Goal: Task Accomplishment & Management: Use online tool/utility

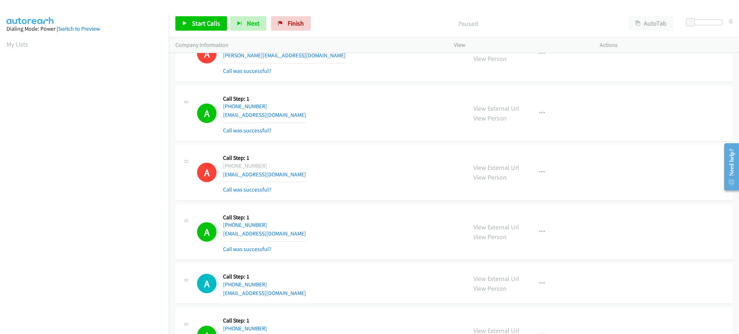
scroll to position [0, 2]
drag, startPoint x: 21, startPoint y: 46, endPoint x: 435, endPoint y: 295, distance: 483.4
click at [21, 45] on link "My Lists" at bounding box center [17, 44] width 22 height 8
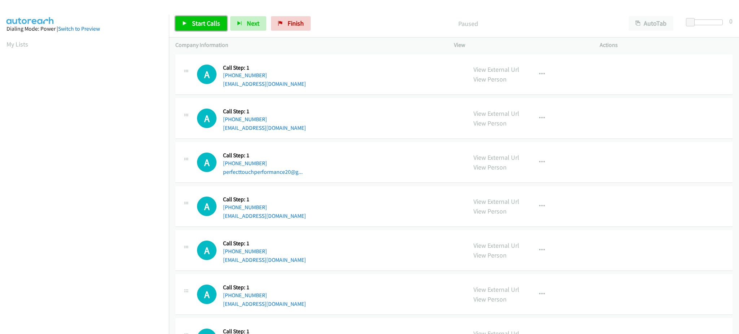
click at [209, 27] on link "Start Calls" at bounding box center [201, 23] width 52 height 14
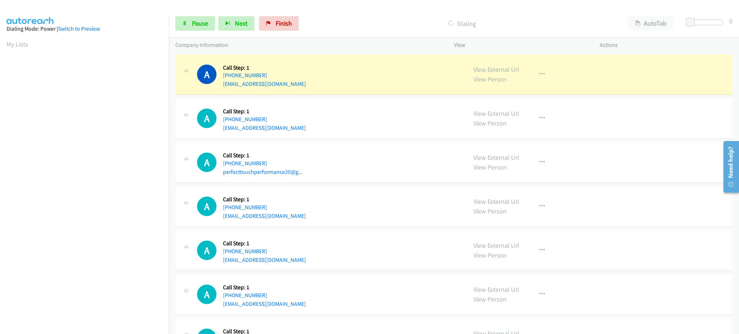
scroll to position [72, 0]
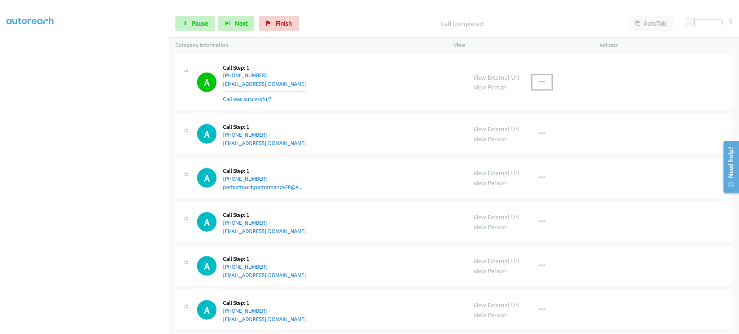
click at [543, 78] on button "button" at bounding box center [541, 82] width 19 height 14
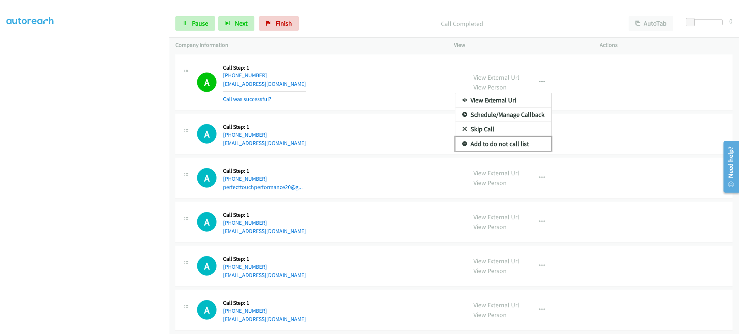
click at [532, 138] on link "Add to do not call list" at bounding box center [503, 144] width 96 height 14
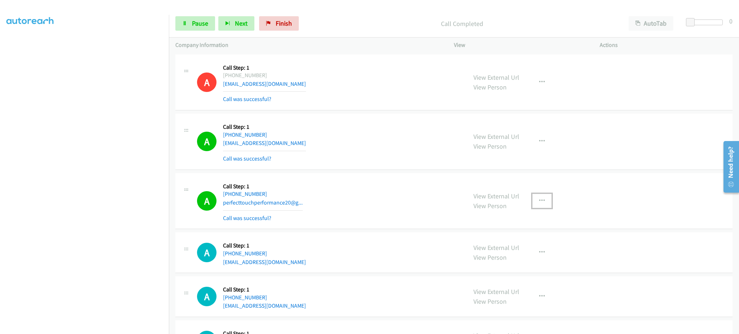
click at [536, 197] on button "button" at bounding box center [541, 201] width 19 height 14
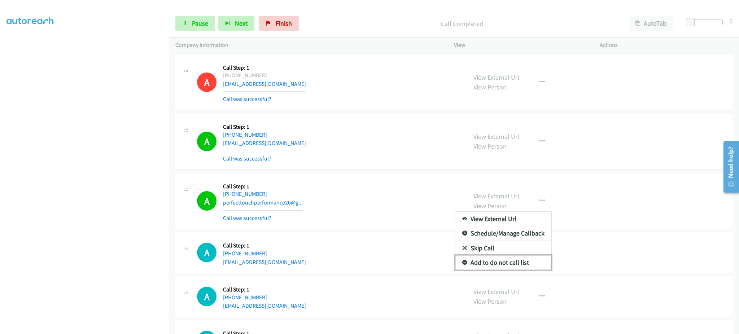
click at [526, 266] on link "Add to do not call list" at bounding box center [503, 263] width 96 height 14
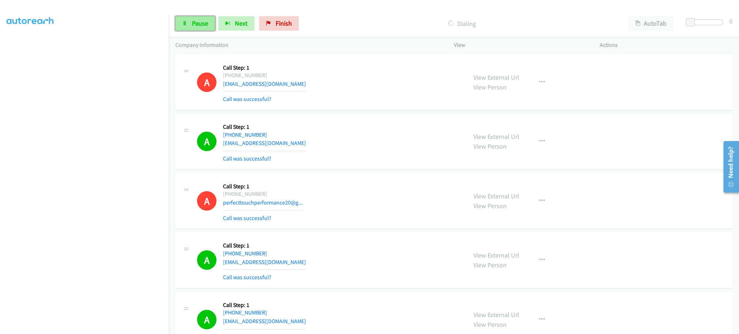
click at [196, 29] on link "Pause" at bounding box center [195, 23] width 40 height 14
click at [199, 29] on link "Start Calls" at bounding box center [201, 23] width 52 height 14
click at [196, 20] on span "Pause" at bounding box center [200, 23] width 16 height 8
click at [211, 18] on link "Start Calls" at bounding box center [201, 23] width 52 height 14
click at [207, 21] on span "Pause" at bounding box center [200, 23] width 16 height 8
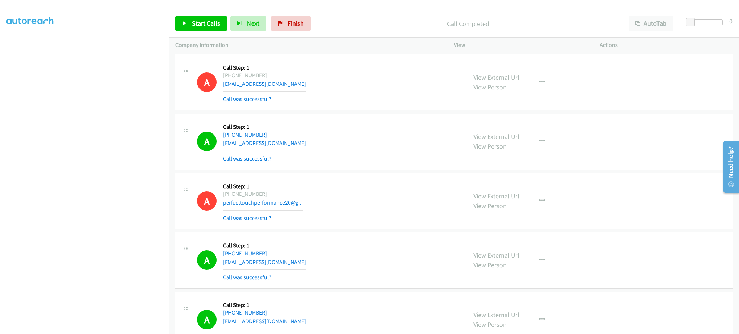
scroll to position [0, 0]
click at [15, 40] on link "My Lists" at bounding box center [17, 44] width 22 height 8
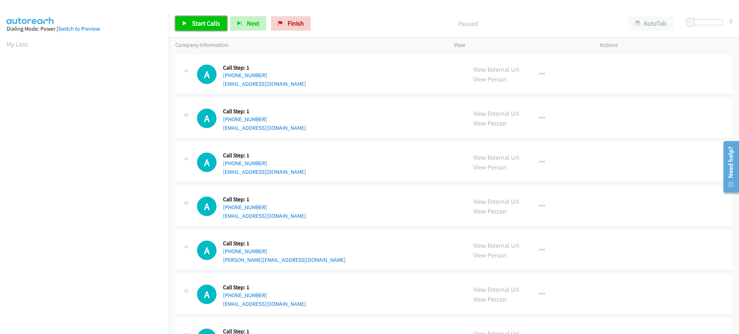
click at [221, 22] on link "Start Calls" at bounding box center [201, 23] width 52 height 14
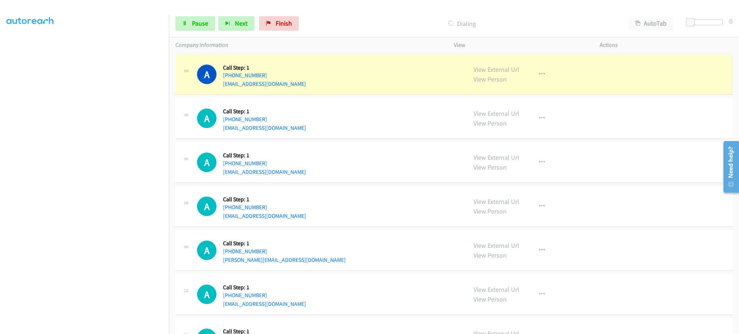
scroll to position [72, 0]
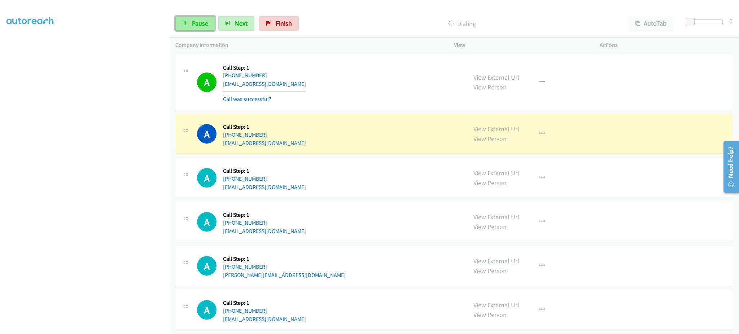
click at [194, 20] on span "Pause" at bounding box center [200, 23] width 16 height 8
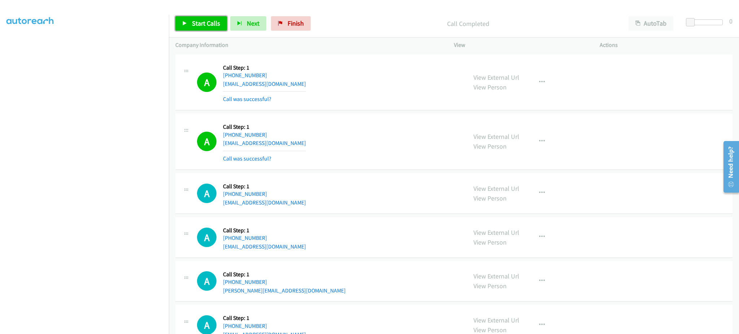
click at [199, 23] on span "Start Calls" at bounding box center [206, 23] width 28 height 8
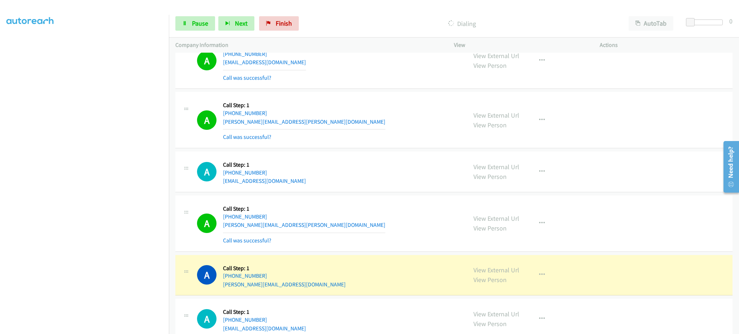
scroll to position [433, 0]
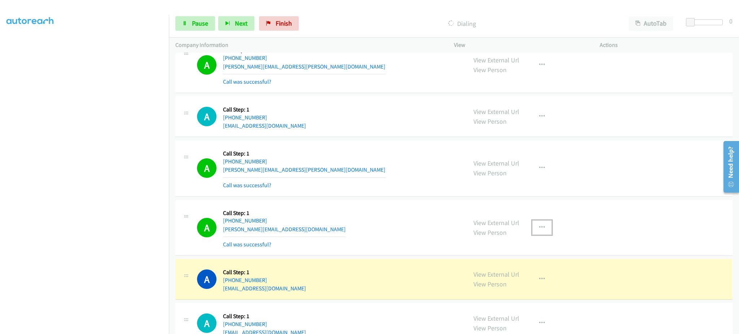
click at [532, 230] on button "button" at bounding box center [541, 228] width 19 height 14
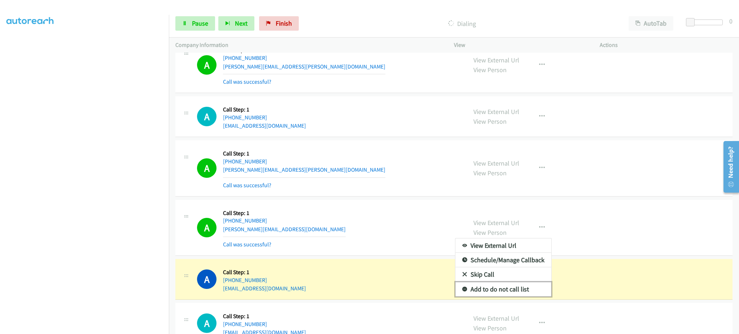
click at [516, 287] on link "Add to do not call list" at bounding box center [503, 289] width 96 height 14
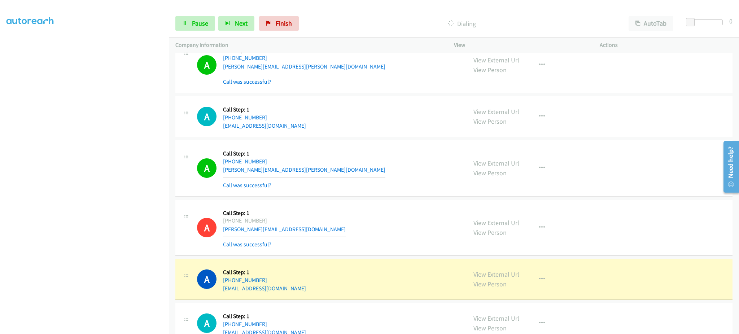
scroll to position [577, 0]
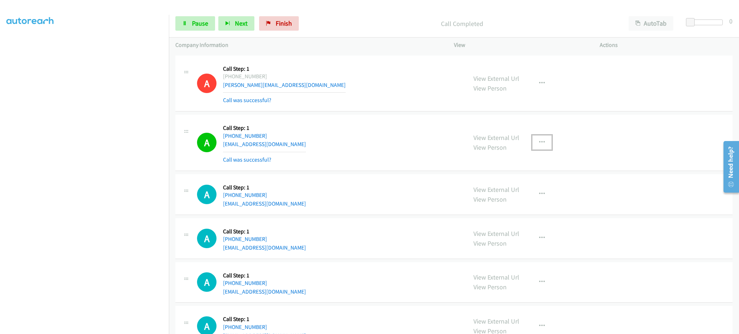
click at [543, 149] on button "button" at bounding box center [541, 142] width 19 height 14
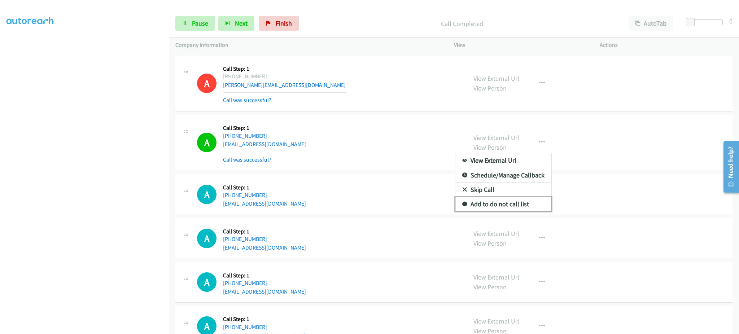
click at [533, 200] on link "Add to do not call list" at bounding box center [503, 204] width 96 height 14
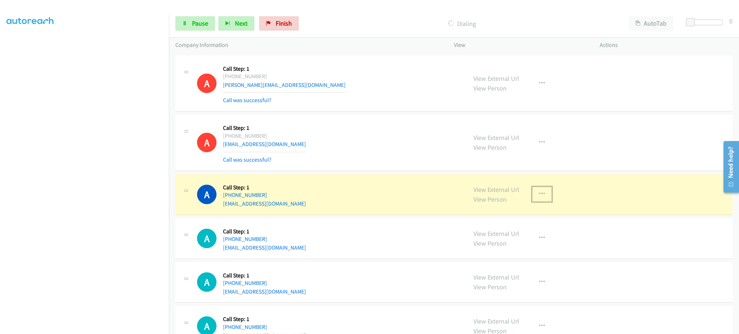
click at [532, 191] on button "button" at bounding box center [541, 194] width 19 height 14
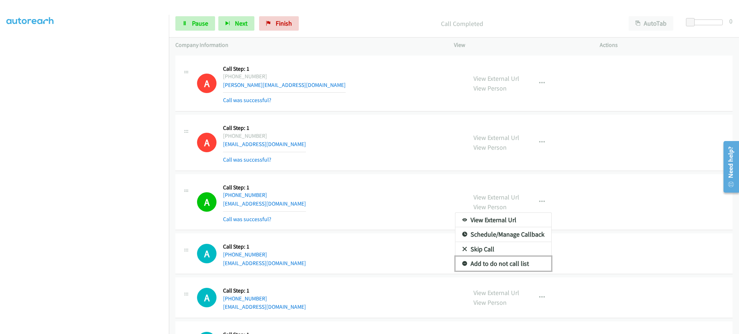
click at [524, 262] on link "Add to do not call list" at bounding box center [503, 264] width 96 height 14
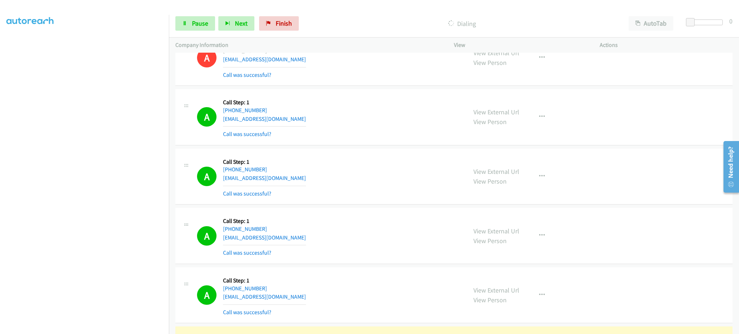
scroll to position [866, 0]
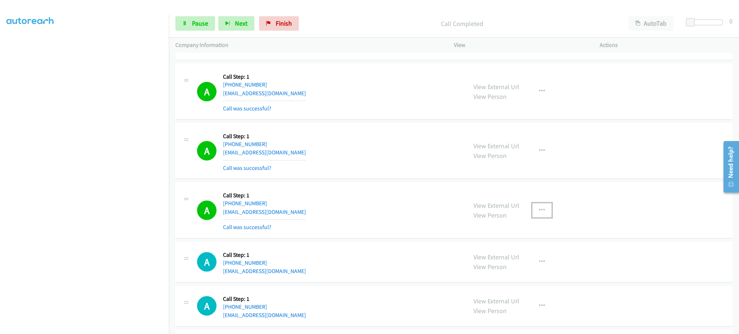
click at [538, 206] on button "button" at bounding box center [541, 210] width 19 height 14
click at [531, 269] on link "Add to do not call list" at bounding box center [503, 272] width 96 height 14
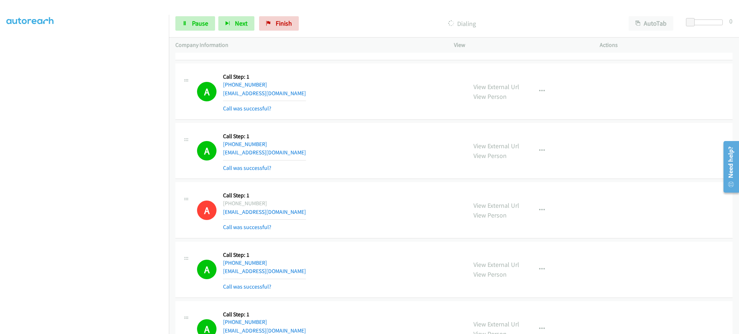
click at [96, 328] on section at bounding box center [84, 162] width 156 height 345
click at [193, 23] on span "Pause" at bounding box center [200, 23] width 16 height 8
click at [197, 22] on span "Start Calls" at bounding box center [206, 23] width 28 height 8
click at [182, 22] on link "Pause" at bounding box center [195, 23] width 40 height 14
click at [205, 22] on span "Start Calls" at bounding box center [206, 23] width 28 height 8
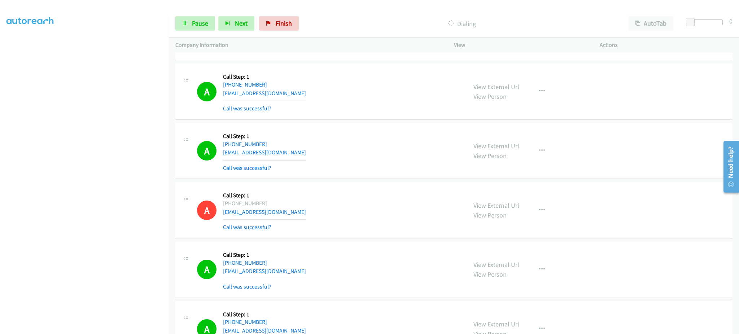
click at [125, 327] on section at bounding box center [84, 162] width 156 height 345
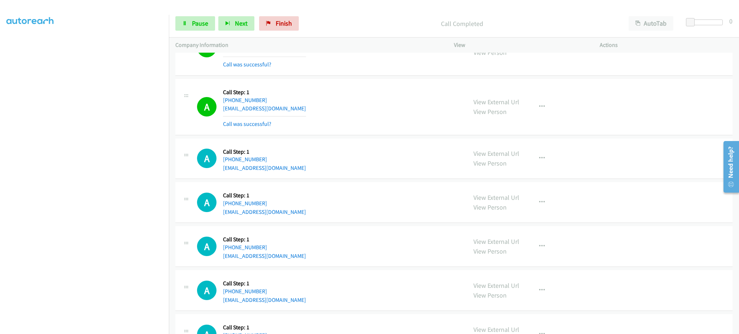
scroll to position [2021, 0]
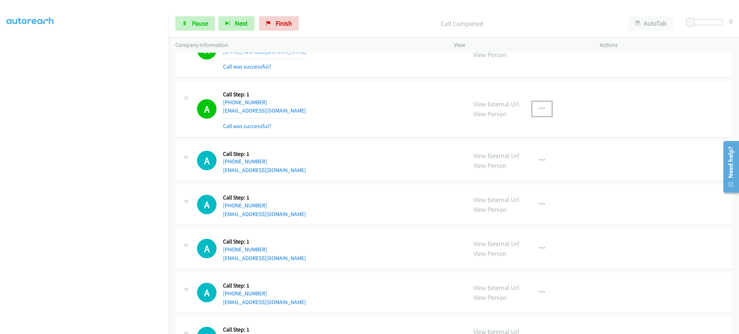
click at [533, 108] on button "button" at bounding box center [541, 109] width 19 height 14
click at [518, 171] on link "Add to do not call list" at bounding box center [503, 170] width 96 height 14
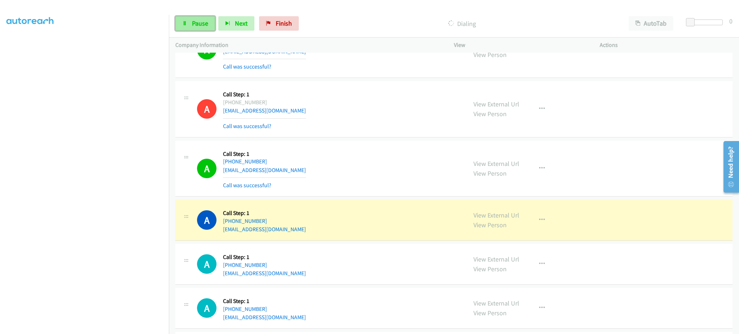
click at [196, 25] on span "Pause" at bounding box center [200, 23] width 16 height 8
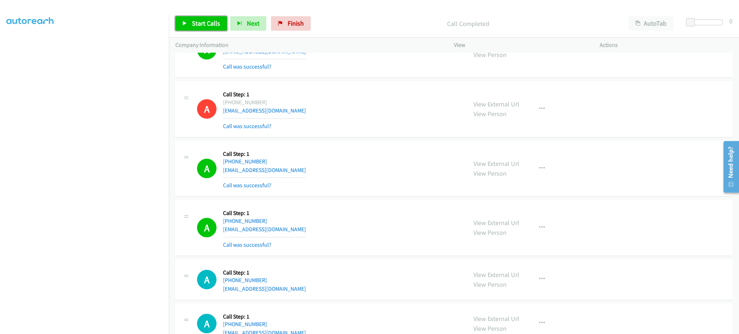
click at [181, 22] on link "Start Calls" at bounding box center [201, 23] width 52 height 14
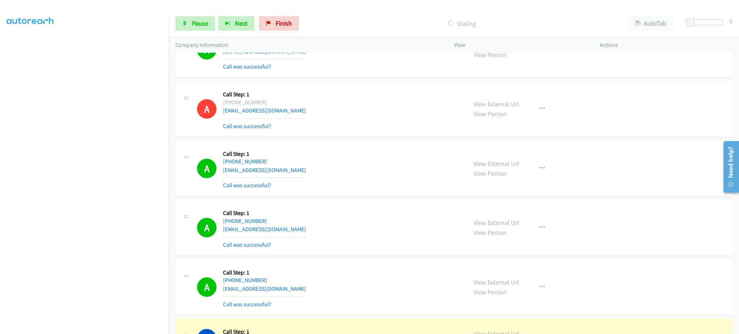
click at [122, 328] on section at bounding box center [84, 162] width 156 height 345
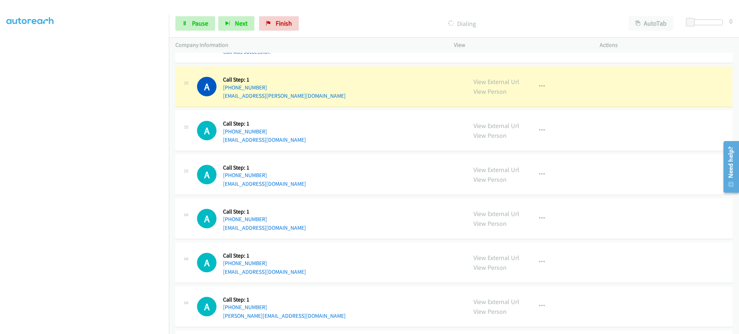
scroll to position [2454, 0]
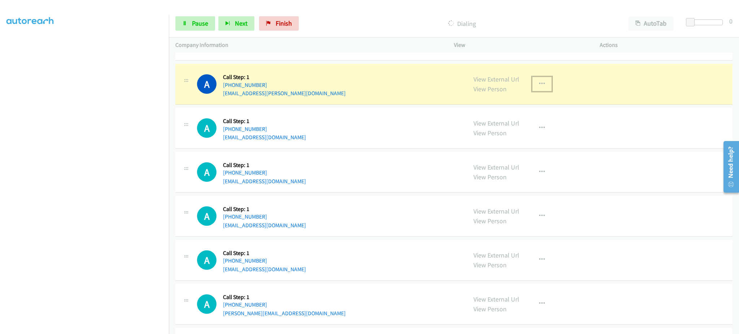
click at [541, 86] on icon "button" at bounding box center [542, 84] width 6 height 6
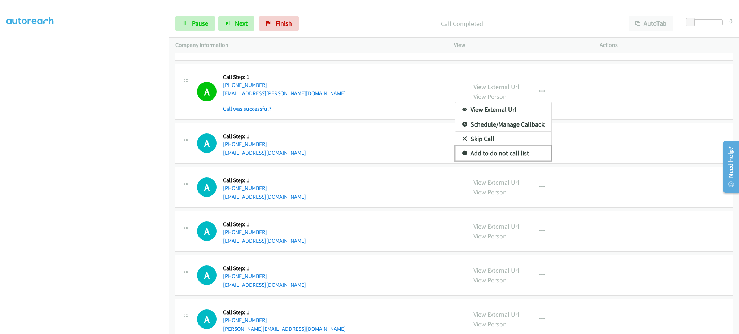
click at [515, 151] on link "Add to do not call list" at bounding box center [503, 153] width 96 height 14
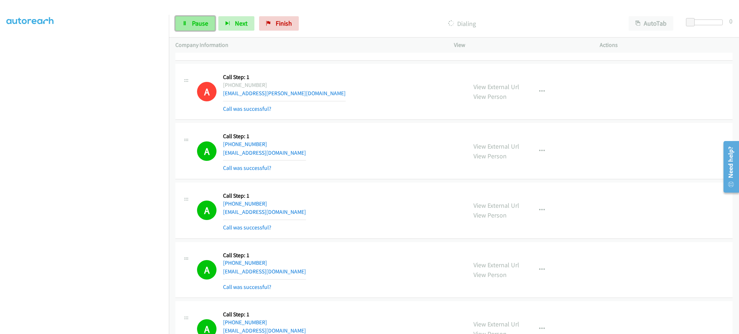
click at [194, 22] on span "Pause" at bounding box center [200, 23] width 16 height 8
click at [193, 16] on div "Start Calls Pause Next Finish Call Completed AutoTab AutoTab 0" at bounding box center [454, 24] width 570 height 28
click at [194, 27] on span "Start Calls" at bounding box center [206, 23] width 28 height 8
click at [187, 22] on icon at bounding box center [184, 23] width 5 height 5
click at [214, 23] on span "Start Calls" at bounding box center [206, 23] width 28 height 8
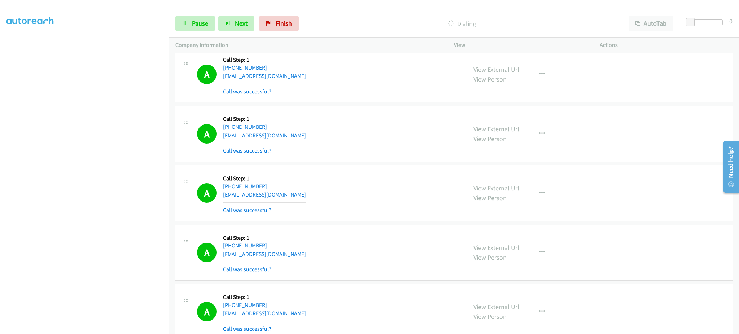
scroll to position [3320, 0]
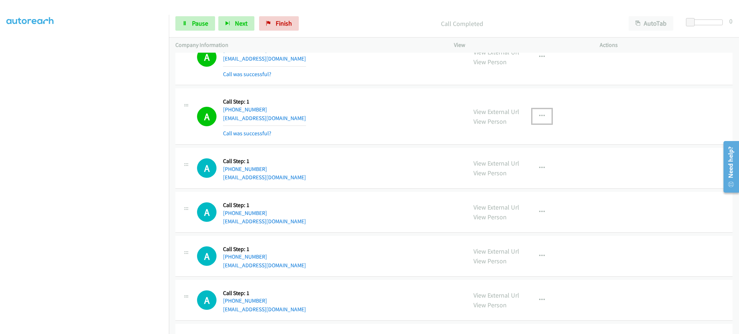
click at [539, 117] on icon "button" at bounding box center [542, 116] width 6 height 6
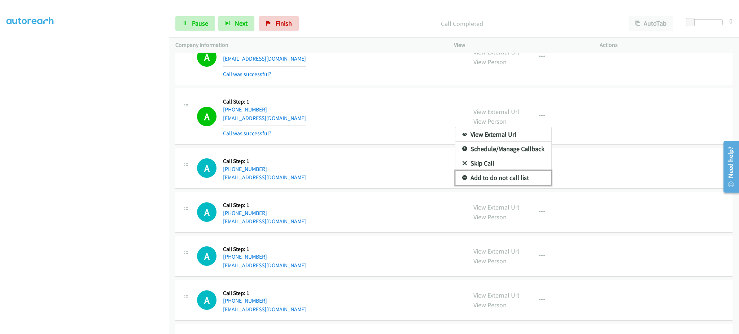
click at [519, 181] on link "Add to do not call list" at bounding box center [503, 178] width 96 height 14
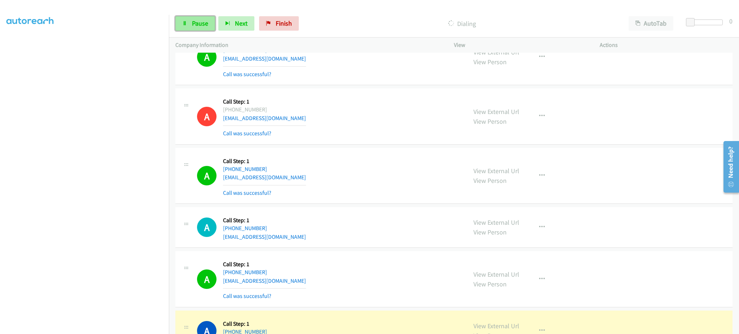
click at [189, 26] on link "Pause" at bounding box center [195, 23] width 40 height 14
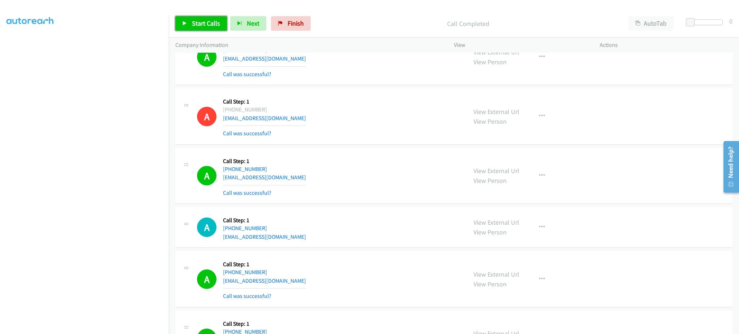
click at [187, 23] on link "Start Calls" at bounding box center [201, 23] width 52 height 14
click at [198, 30] on link "Pause" at bounding box center [195, 23] width 40 height 14
click at [205, 25] on span "Start Calls" at bounding box center [206, 23] width 28 height 8
click at [211, 29] on link "Pause" at bounding box center [195, 23] width 40 height 14
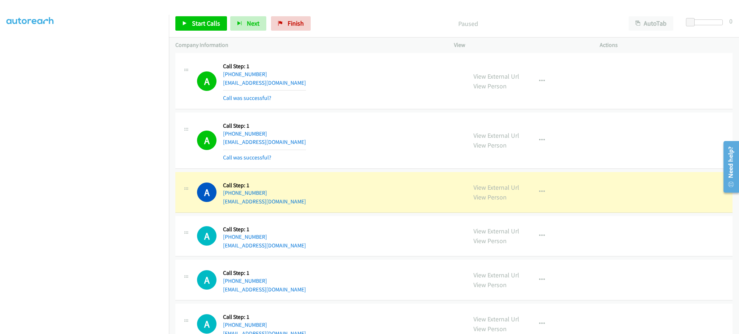
scroll to position [4187, 0]
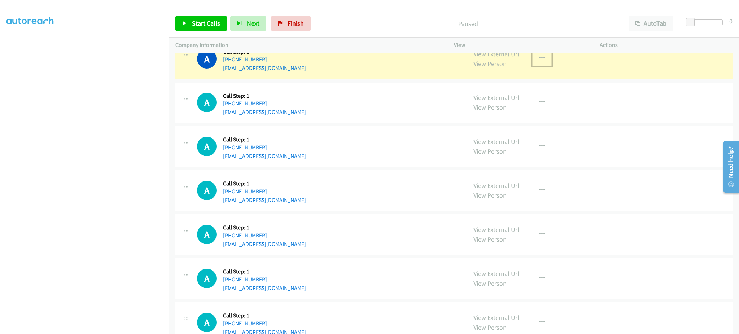
click at [539, 61] on icon "button" at bounding box center [542, 59] width 6 height 6
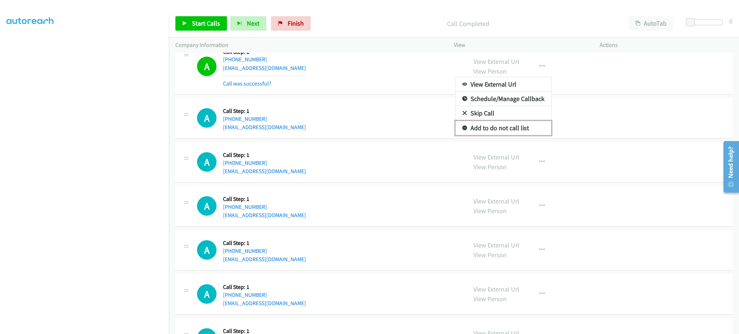
click at [513, 130] on link "Add to do not call list" at bounding box center [503, 128] width 96 height 14
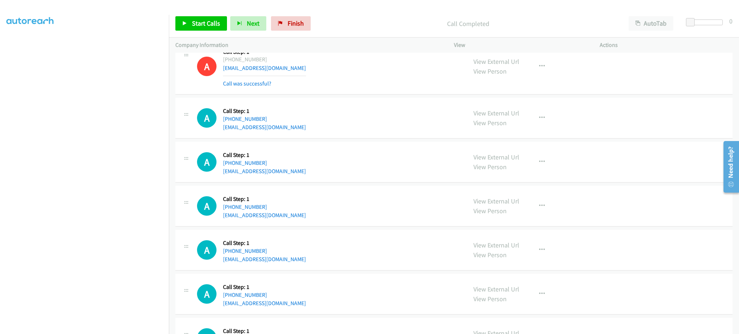
scroll to position [0, 0]
drag, startPoint x: 18, startPoint y: 45, endPoint x: 269, endPoint y: 253, distance: 326.3
click at [17, 44] on link "My Lists" at bounding box center [17, 44] width 22 height 8
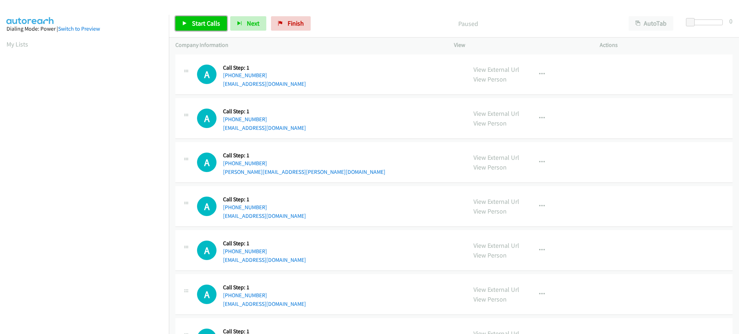
click at [211, 25] on span "Start Calls" at bounding box center [206, 23] width 28 height 8
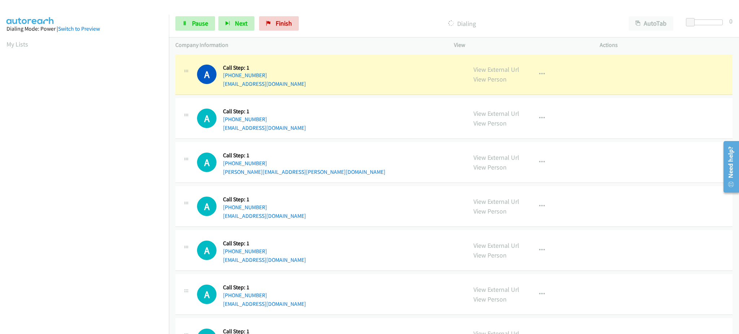
scroll to position [72, 0]
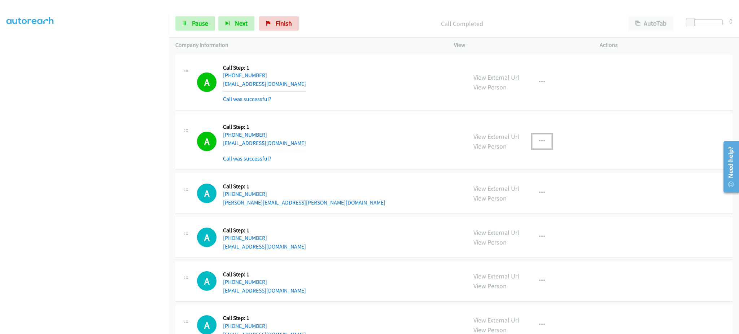
click at [539, 142] on icon "button" at bounding box center [542, 142] width 6 height 6
click at [531, 209] on link "Add to do not call list" at bounding box center [503, 203] width 96 height 14
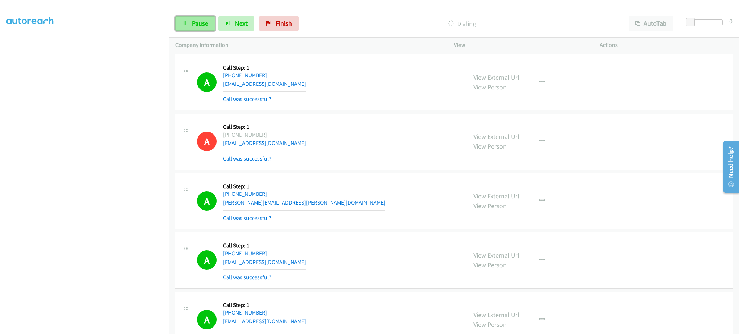
click at [182, 29] on link "Pause" at bounding box center [195, 23] width 40 height 14
click at [206, 24] on span "Start Calls" at bounding box center [206, 23] width 28 height 8
click at [200, 15] on div "Start Calls Pause Next Finish Call Completed AutoTab AutoTab 0" at bounding box center [454, 24] width 570 height 28
click at [203, 18] on link "Pause" at bounding box center [195, 23] width 40 height 14
click at [209, 24] on span "Start Calls" at bounding box center [206, 23] width 28 height 8
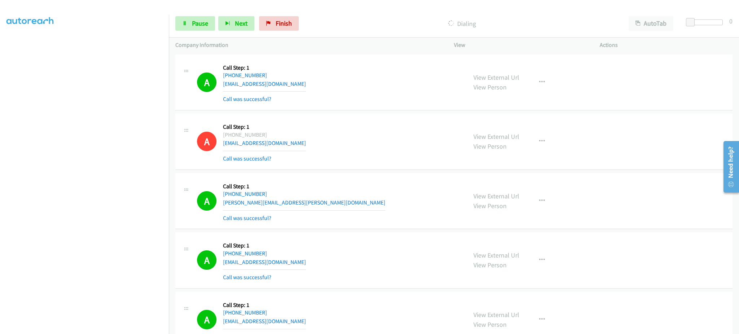
scroll to position [289, 0]
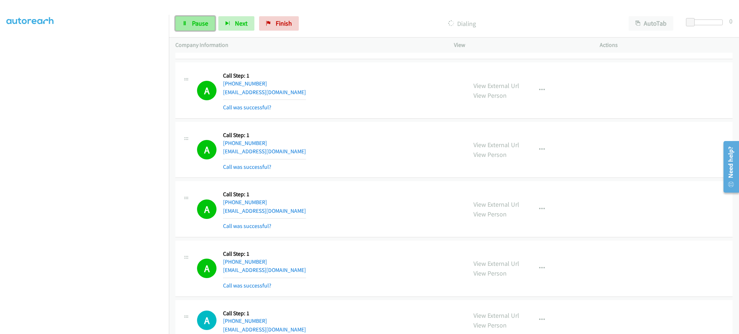
click at [201, 19] on span "Pause" at bounding box center [200, 23] width 16 height 8
click at [195, 30] on link "Start Calls" at bounding box center [201, 23] width 52 height 14
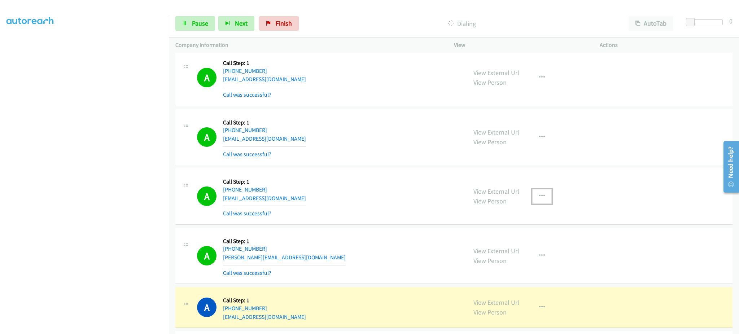
click at [542, 193] on button "button" at bounding box center [541, 196] width 19 height 14
click at [524, 253] on link "Add to do not call list" at bounding box center [503, 258] width 96 height 14
click at [488, 304] on link "View External Url" at bounding box center [497, 302] width 46 height 8
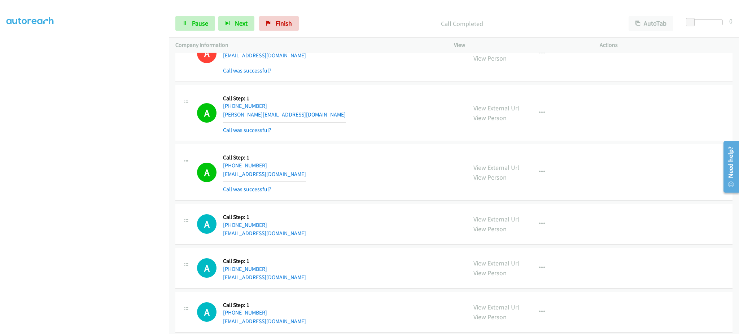
scroll to position [787, 0]
click at [539, 170] on icon "button" at bounding box center [542, 171] width 6 height 6
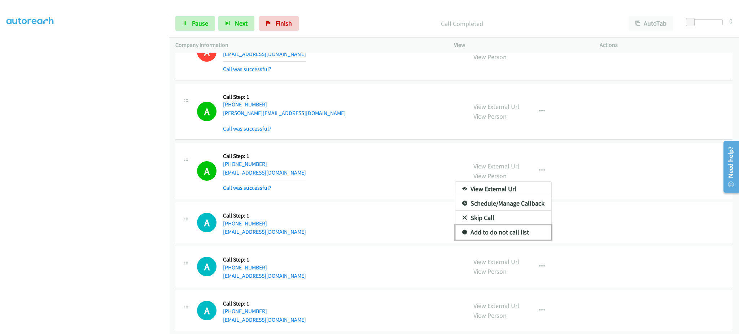
click at [513, 239] on link "Add to do not call list" at bounding box center [503, 232] width 96 height 14
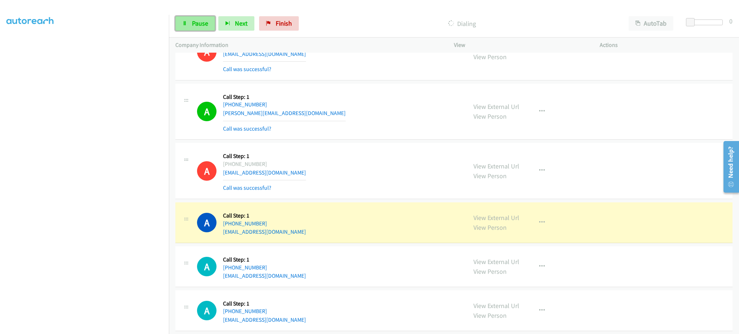
click at [179, 26] on link "Pause" at bounding box center [195, 23] width 40 height 14
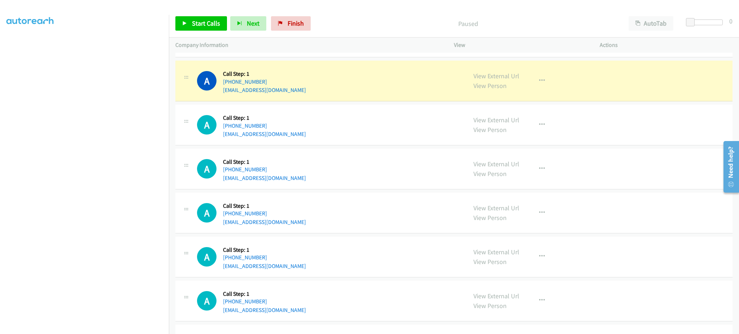
scroll to position [931, 0]
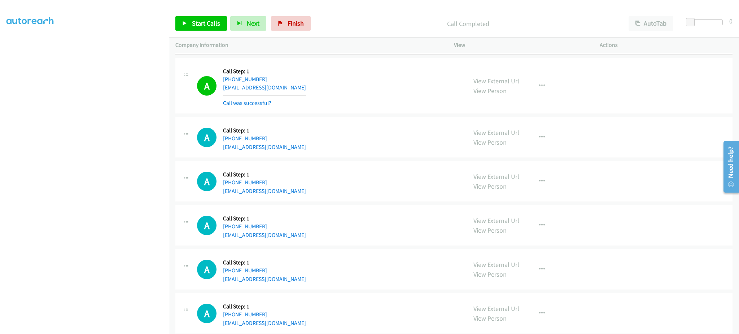
click at [525, 89] on div "View External Url View Person View External Url Email Schedule/Manage Callback …" at bounding box center [543, 86] width 152 height 43
click at [540, 89] on icon "button" at bounding box center [542, 86] width 6 height 6
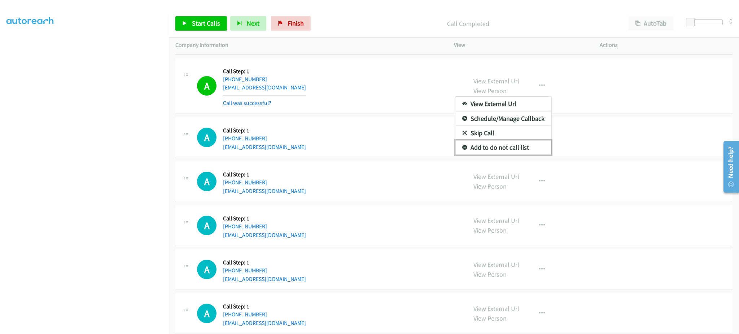
click at [514, 153] on link "Add to do not call list" at bounding box center [503, 147] width 96 height 14
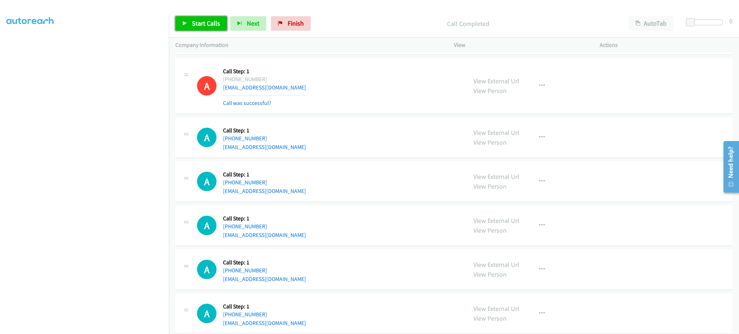
click at [207, 29] on link "Start Calls" at bounding box center [201, 23] width 52 height 14
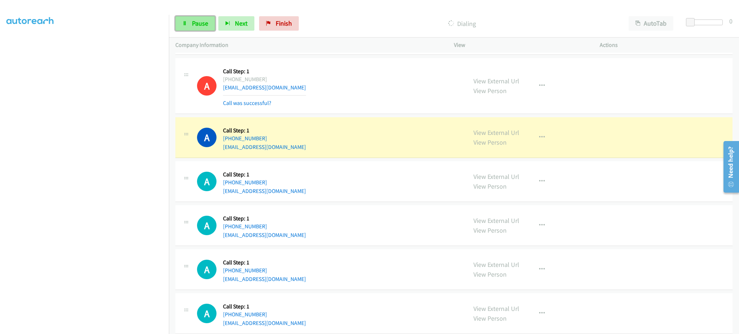
click at [209, 21] on link "Pause" at bounding box center [195, 23] width 40 height 14
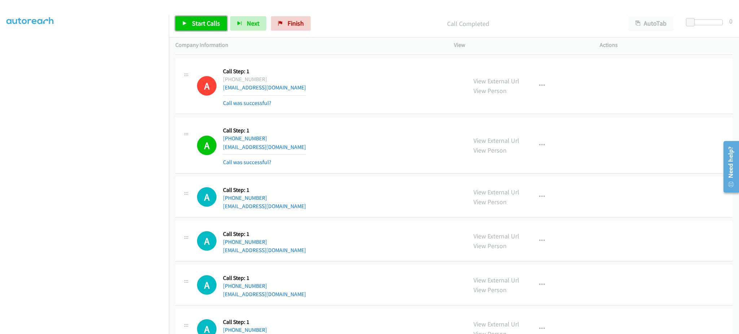
click at [204, 23] on span "Start Calls" at bounding box center [206, 23] width 28 height 8
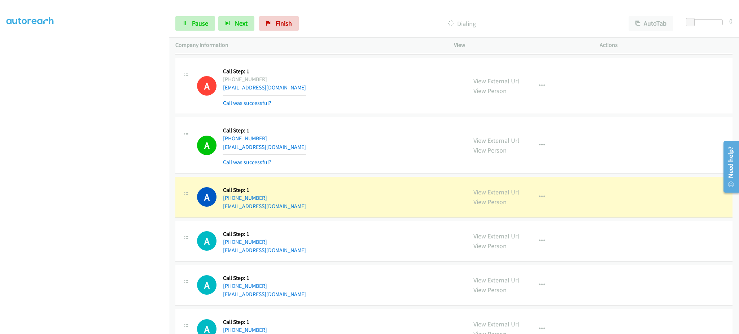
click at [106, 330] on aside "Dialing Mode: Power | Switch to Preview My Lists" at bounding box center [84, 149] width 169 height 400
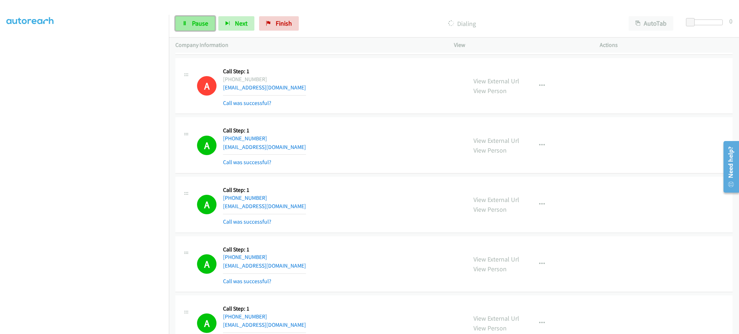
click at [200, 23] on span "Pause" at bounding box center [200, 23] width 16 height 8
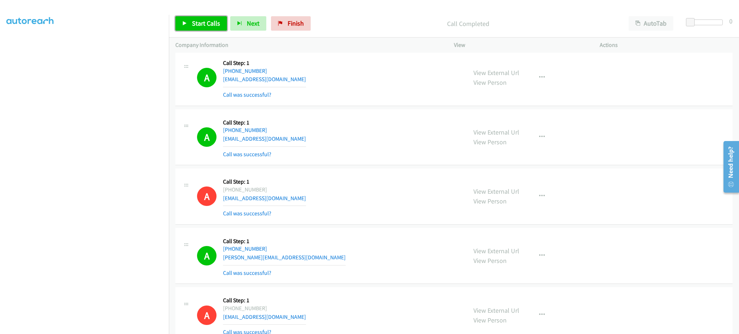
click at [207, 20] on span "Start Calls" at bounding box center [206, 23] width 28 height 8
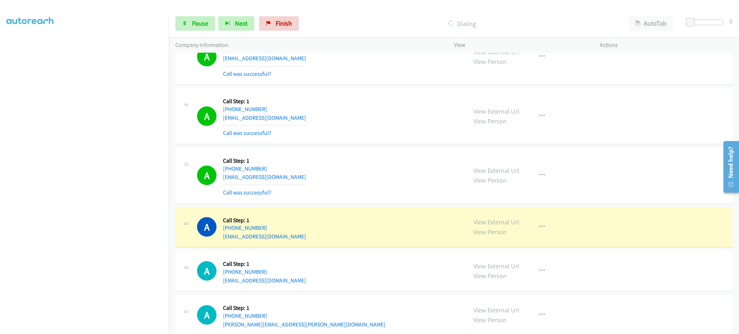
scroll to position [1364, 0]
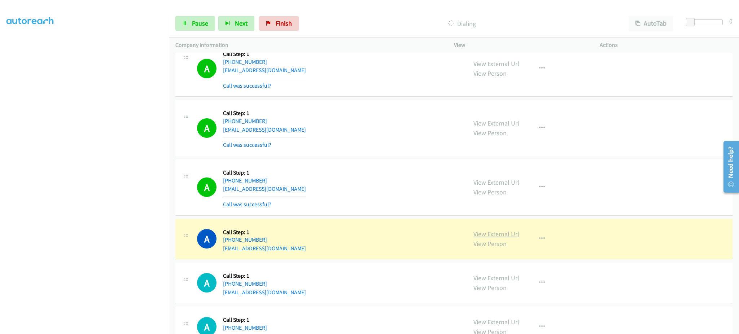
click at [490, 235] on link "View External Url" at bounding box center [497, 234] width 46 height 8
click at [490, 232] on link "View External Url" at bounding box center [497, 234] width 46 height 8
drag, startPoint x: 186, startPoint y: 16, endPoint x: 200, endPoint y: 16, distance: 14.1
click at [186, 16] on link "Pause" at bounding box center [195, 23] width 40 height 14
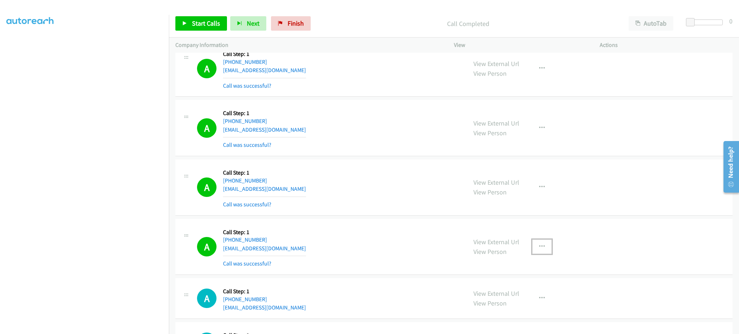
drag, startPoint x: 537, startPoint y: 248, endPoint x: 528, endPoint y: 279, distance: 32.5
click at [539, 248] on icon "button" at bounding box center [542, 247] width 6 height 6
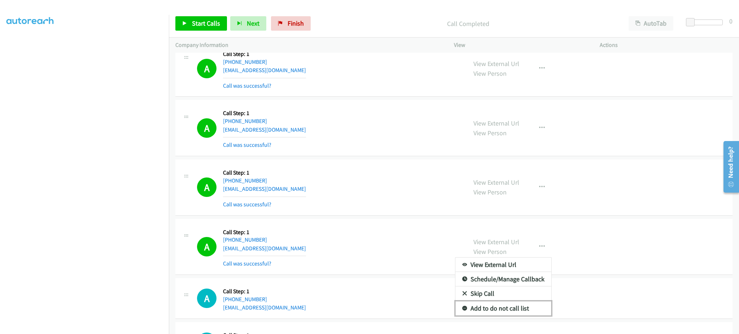
click at [520, 307] on link "Add to do not call list" at bounding box center [503, 308] width 96 height 14
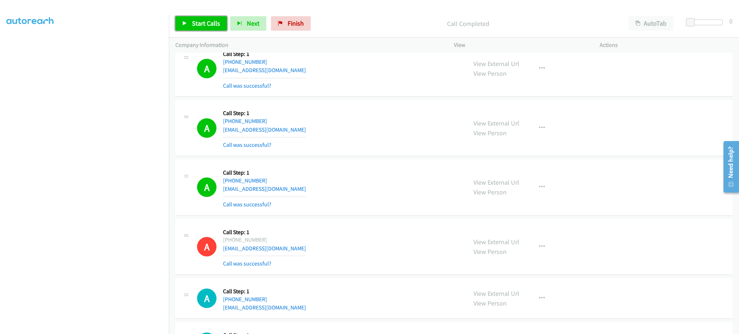
click at [223, 25] on link "Start Calls" at bounding box center [201, 23] width 52 height 14
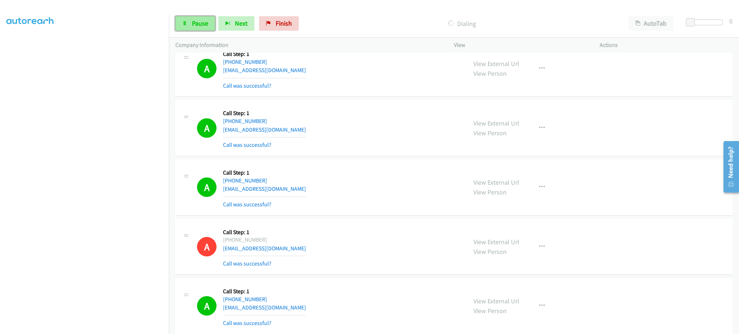
click at [203, 28] on link "Pause" at bounding box center [195, 23] width 40 height 14
click at [216, 23] on span "Start Calls" at bounding box center [206, 23] width 28 height 8
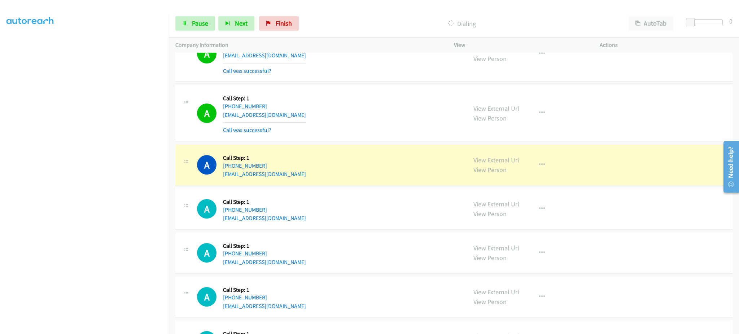
scroll to position [1797, 0]
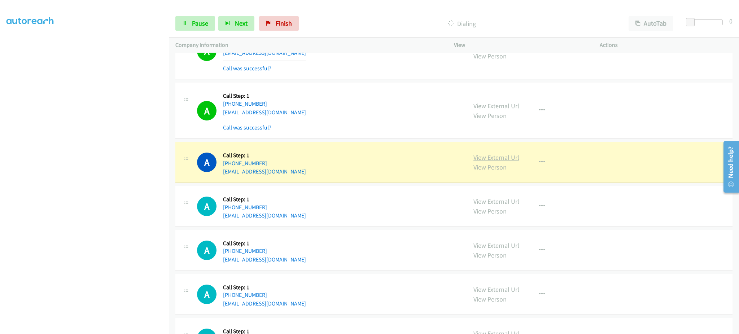
click at [497, 156] on link "View External Url" at bounding box center [497, 157] width 46 height 8
click at [206, 19] on span "Pause" at bounding box center [200, 23] width 16 height 8
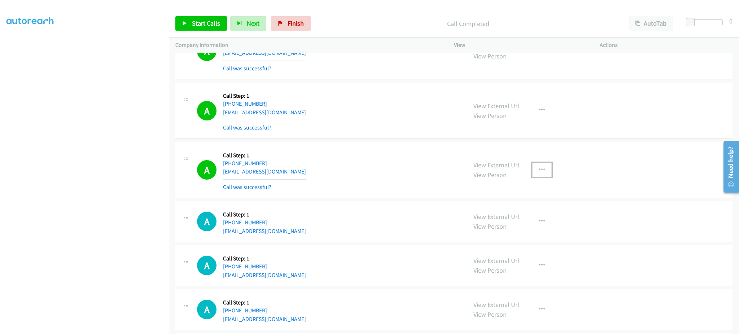
click at [536, 176] on button "button" at bounding box center [541, 170] width 19 height 14
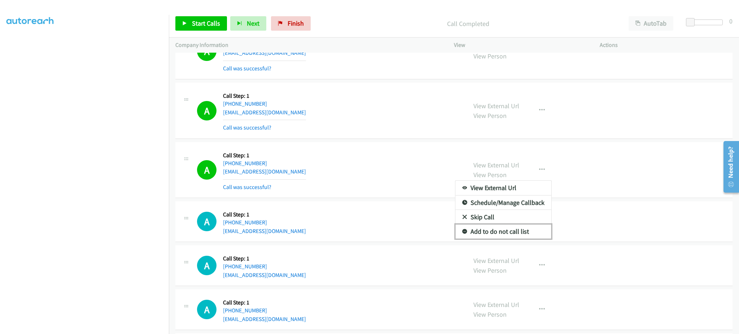
click at [516, 229] on link "Add to do not call list" at bounding box center [503, 231] width 96 height 14
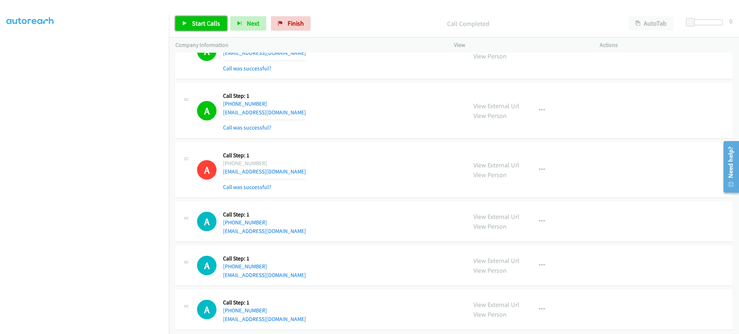
click at [206, 28] on link "Start Calls" at bounding box center [201, 23] width 52 height 14
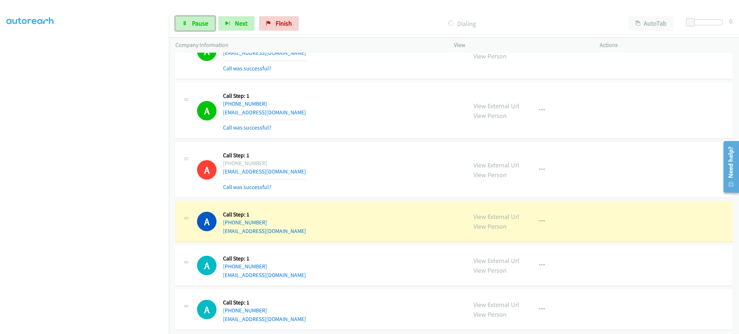
click at [206, 27] on link "Pause" at bounding box center [195, 23] width 40 height 14
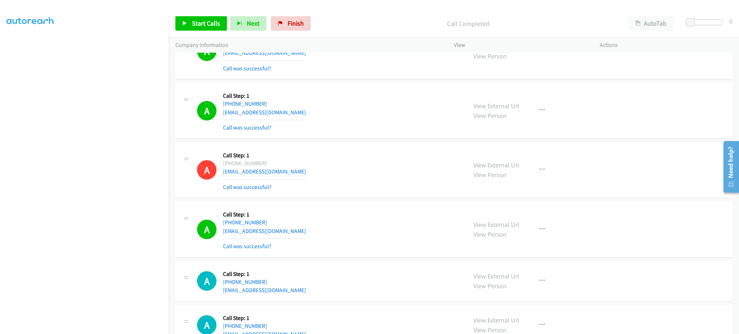
click at [368, 174] on div "A Callback Scheduled Call Step: 1 America/New_York [PHONE_NUMBER] [EMAIL_ADDRES…" at bounding box center [328, 170] width 263 height 43
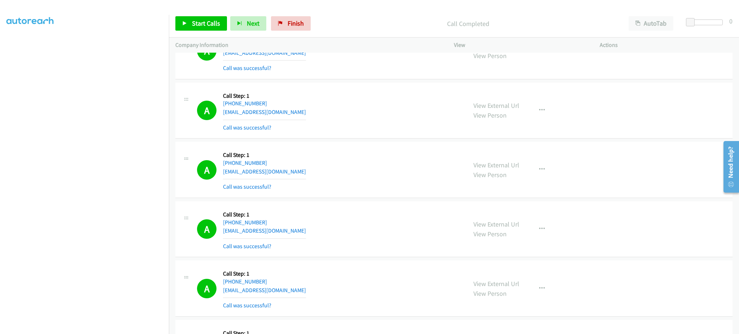
scroll to position [0, 0]
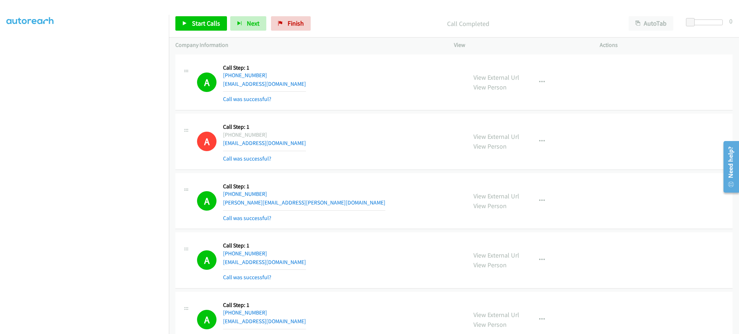
click at [288, 84] on div "A Callback Scheduled Call Step: 1 America/New_York [PHONE_NUMBER] [EMAIL_ADDRES…" at bounding box center [328, 82] width 263 height 43
copy div "[EMAIL_ADDRESS][DOMAIN_NAME]"
click at [293, 206] on div "A Callback Scheduled Call Step: 1 America/Los_Angeles [PHONE_NUMBER] [PERSON_NA…" at bounding box center [328, 201] width 263 height 43
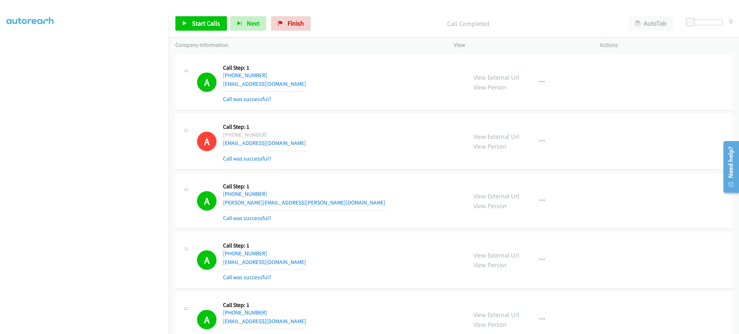
click at [294, 206] on div "A Callback Scheduled Call Step: 1 America/Los_Angeles [PHONE_NUMBER] [PERSON_NA…" at bounding box center [328, 201] width 263 height 43
copy div "[PERSON_NAME][EMAIL_ADDRESS][PERSON_NAME][DOMAIN_NAME]"
click at [298, 259] on div "A Callback Scheduled Call Step: 1 [GEOGRAPHIC_DATA]/[GEOGRAPHIC_DATA] [PHONE_NU…" at bounding box center [328, 260] width 263 height 43
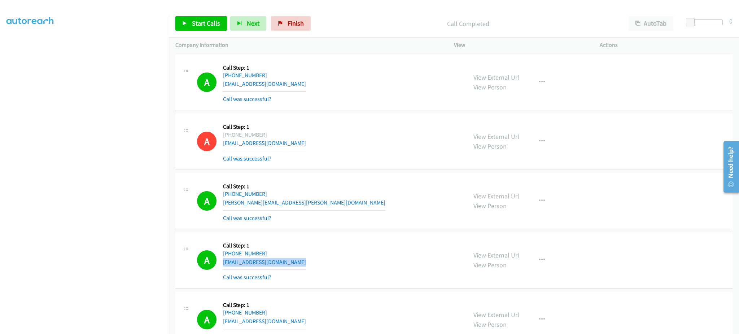
drag, startPoint x: 298, startPoint y: 259, endPoint x: 316, endPoint y: 258, distance: 18.1
click at [298, 259] on div "A Callback Scheduled Call Step: 1 [GEOGRAPHIC_DATA]/[GEOGRAPHIC_DATA] [PHONE_NU…" at bounding box center [328, 260] width 263 height 43
copy div "[EMAIL_ADDRESS][DOMAIN_NAME]"
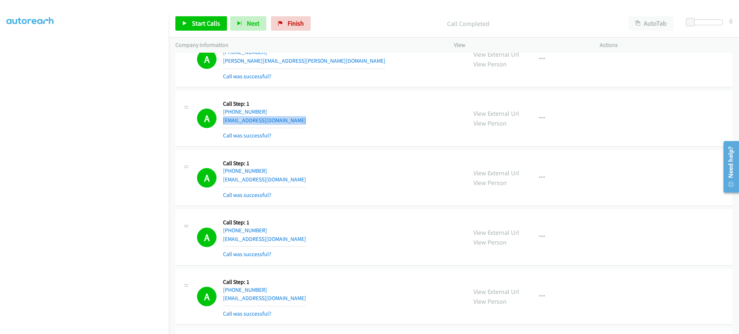
scroll to position [144, 0]
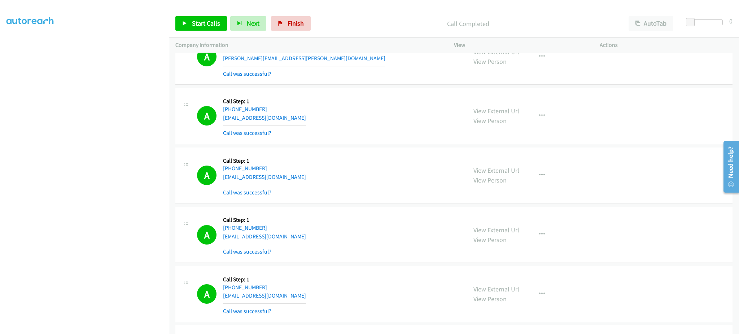
click at [282, 174] on div "A Callback Scheduled Call Step: 1 America/New_York [PHONE_NUMBER] [EMAIL_ADDRES…" at bounding box center [328, 175] width 263 height 43
copy div "[EMAIL_ADDRESS][DOMAIN_NAME]"
click at [313, 239] on div "A Callback Scheduled Call Step: 1 [GEOGRAPHIC_DATA]/[GEOGRAPHIC_DATA] [PHONE_NU…" at bounding box center [328, 234] width 263 height 43
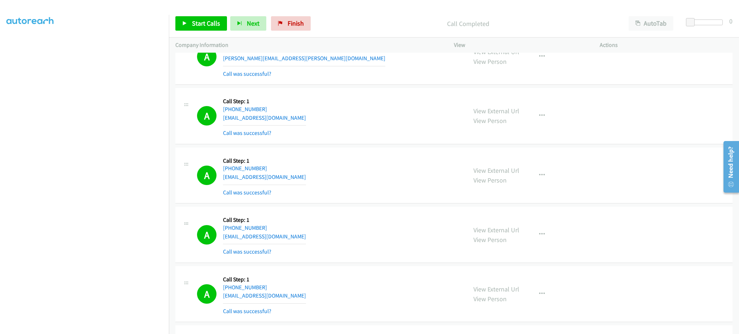
click at [313, 240] on div "A Callback Scheduled Call Step: 1 [GEOGRAPHIC_DATA]/[GEOGRAPHIC_DATA] [PHONE_NU…" at bounding box center [328, 234] width 263 height 43
copy div "[EMAIL_ADDRESS][DOMAIN_NAME]"
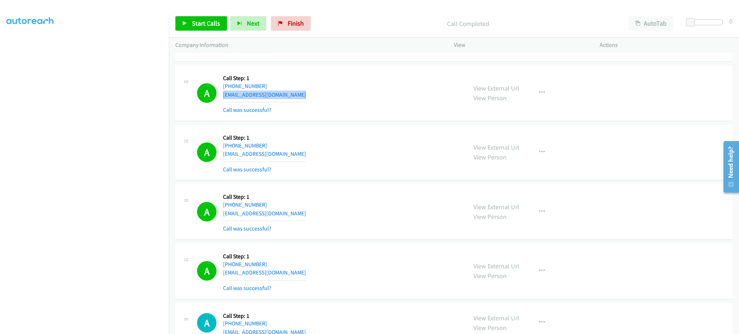
scroll to position [289, 0]
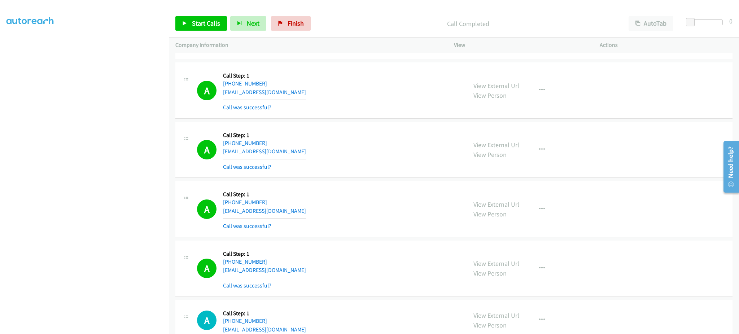
click at [284, 148] on div "A Callback Scheduled Call Step: 1 America/New_York [PHONE_NUMBER] [EMAIL_ADDRES…" at bounding box center [328, 149] width 263 height 43
copy div "[EMAIL_ADDRESS][DOMAIN_NAME]"
click at [284, 212] on div "A Callback Scheduled Call Step: 1 America/New_York [PHONE_NUMBER] [EMAIL_ADDRES…" at bounding box center [328, 209] width 263 height 43
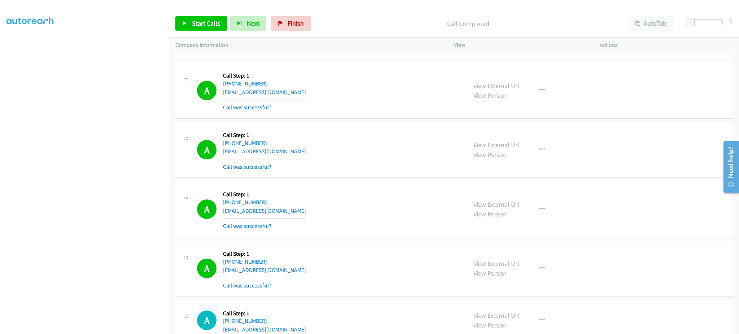
click at [284, 212] on div "A Callback Scheduled Call Step: 1 America/New_York [PHONE_NUMBER] [EMAIL_ADDRES…" at bounding box center [328, 209] width 263 height 43
copy div "[EMAIL_ADDRESS][DOMAIN_NAME]"
click at [314, 270] on div "A Callback Scheduled Call Step: 1 America/Los_Angeles [PHONE_NUMBER] [EMAIL_ADD…" at bounding box center [328, 268] width 263 height 43
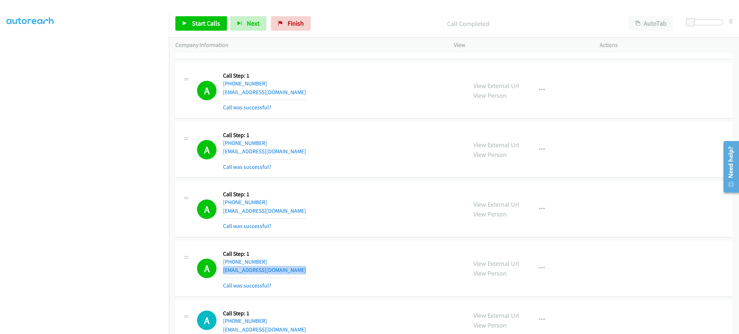
click at [314, 270] on div "A Callback Scheduled Call Step: 1 America/Los_Angeles [PHONE_NUMBER] [EMAIL_ADD…" at bounding box center [328, 268] width 263 height 43
copy div "[EMAIL_ADDRESS][DOMAIN_NAME]"
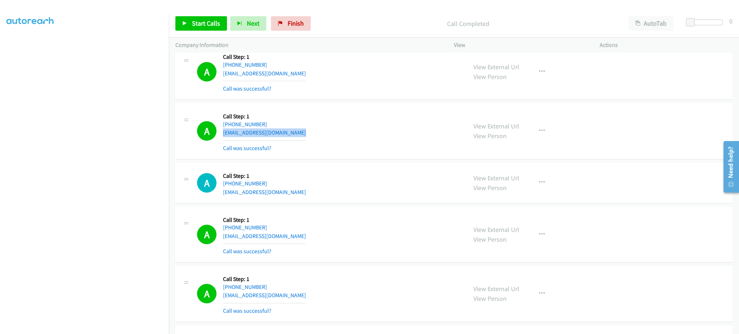
scroll to position [433, 0]
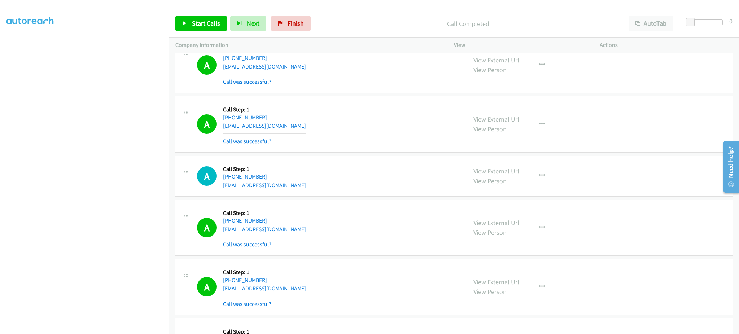
click at [314, 230] on div "A Callback Scheduled Call Step: 1 America/Los_Angeles [PHONE_NUMBER] [EMAIL_ADD…" at bounding box center [328, 227] width 263 height 43
copy div "[EMAIL_ADDRESS][DOMAIN_NAME]"
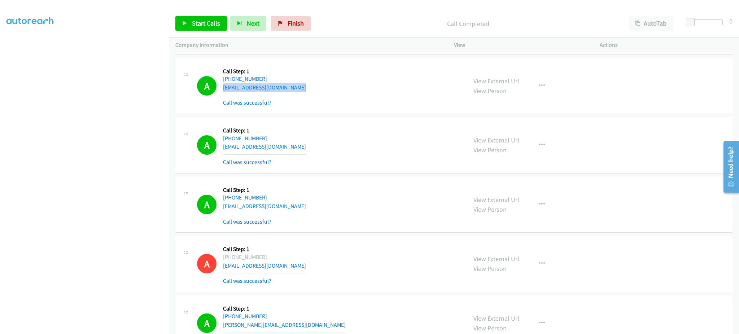
scroll to position [577, 0]
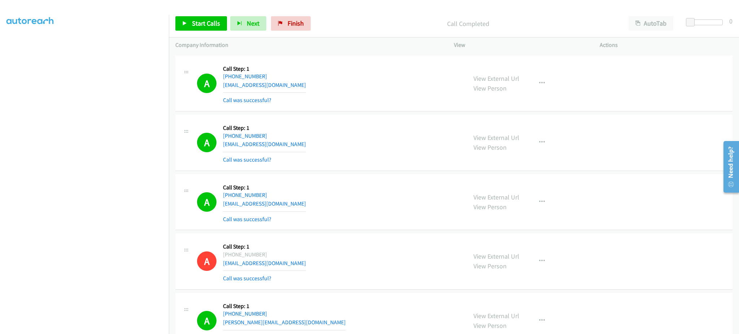
click at [285, 142] on div "A Callback Scheduled Call Step: 1 America/Los_Angeles [PHONE_NUMBER] [EMAIL_ADD…" at bounding box center [328, 142] width 263 height 43
copy div "[EMAIL_ADDRESS][DOMAIN_NAME]"
click at [333, 202] on div "A Callback Scheduled Call Step: 1 [GEOGRAPHIC_DATA]/[GEOGRAPHIC_DATA] [PHONE_NU…" at bounding box center [328, 202] width 263 height 43
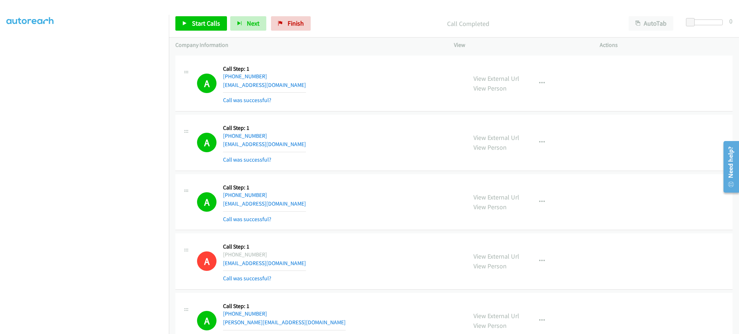
click at [333, 202] on div "A Callback Scheduled Call Step: 1 [GEOGRAPHIC_DATA]/[GEOGRAPHIC_DATA] [PHONE_NU…" at bounding box center [328, 202] width 263 height 43
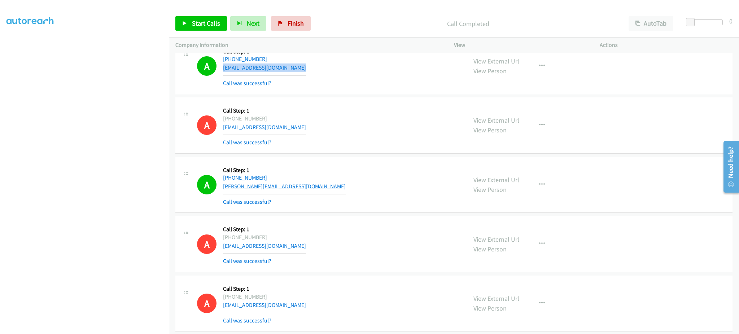
scroll to position [722, 0]
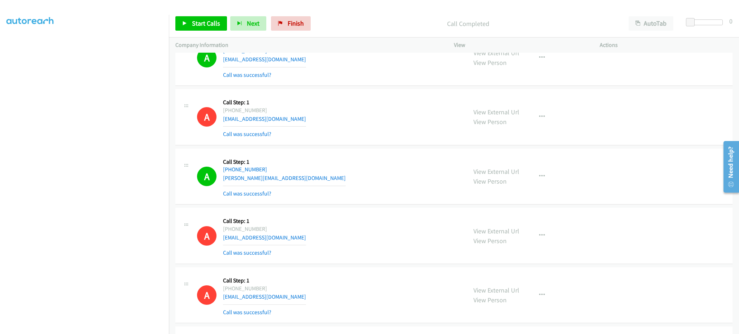
click at [320, 182] on div "A Callback Scheduled Call Step: 1 America/Los_Angeles [PHONE_NUMBER] [PERSON_NA…" at bounding box center [328, 176] width 263 height 43
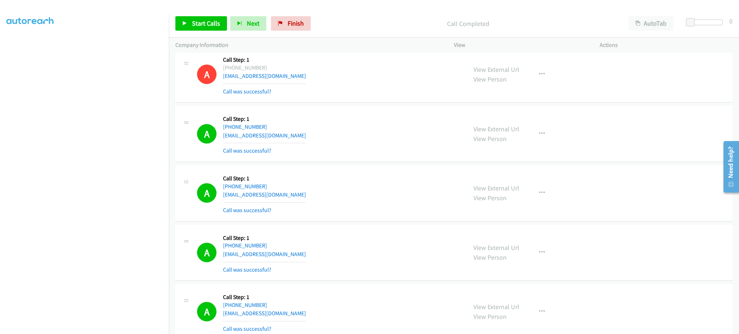
scroll to position [1011, 0]
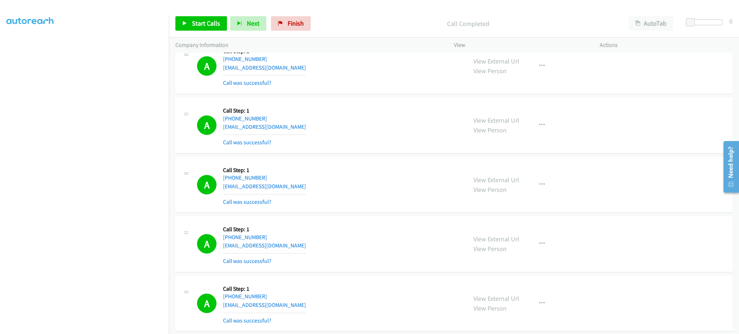
click at [301, 136] on div "A Callback Scheduled Call Step: 1 America/Los_Angeles [PHONE_NUMBER] [EMAIL_ADD…" at bounding box center [328, 125] width 263 height 43
click at [299, 129] on div "A Callback Scheduled Call Step: 1 America/Los_Angeles [PHONE_NUMBER] [EMAIL_ADD…" at bounding box center [328, 125] width 263 height 43
click at [304, 189] on div "A Callback Scheduled Call Step: 1 America/Los_Angeles [PHONE_NUMBER] [EMAIL_ADD…" at bounding box center [328, 184] width 263 height 43
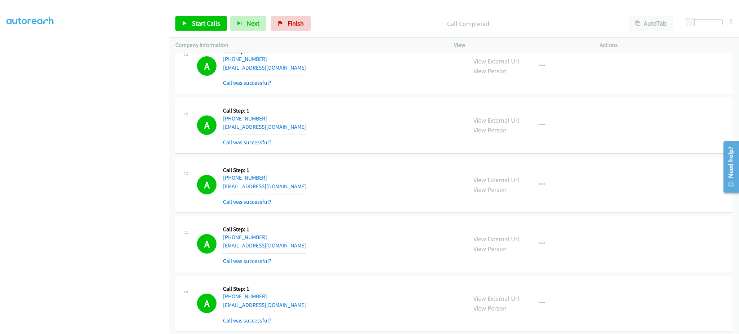
click at [304, 189] on div "A Callback Scheduled Call Step: 1 America/Los_Angeles [PHONE_NUMBER] [EMAIL_ADD…" at bounding box center [328, 184] width 263 height 43
click at [303, 252] on div "A Callback Scheduled Call Step: 1 America/New_York [PHONE_NUMBER] [EMAIL_ADDRES…" at bounding box center [328, 244] width 263 height 43
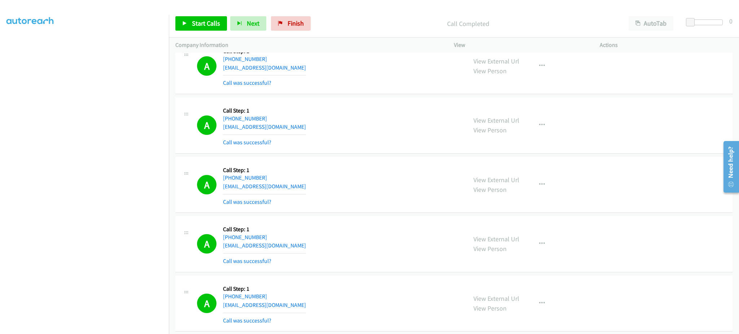
click at [300, 243] on div "A Callback Scheduled Call Step: 1 America/New_York [PHONE_NUMBER] [EMAIL_ADDRES…" at bounding box center [328, 244] width 263 height 43
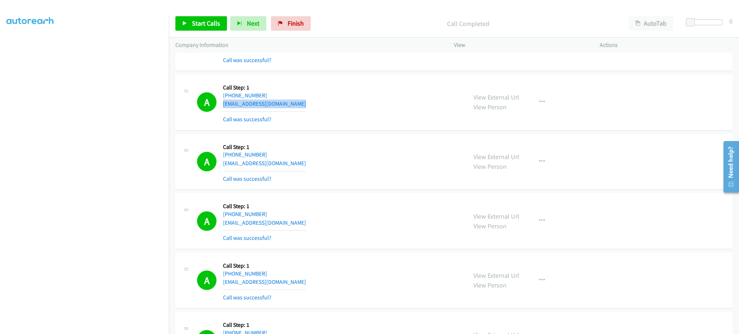
scroll to position [1155, 0]
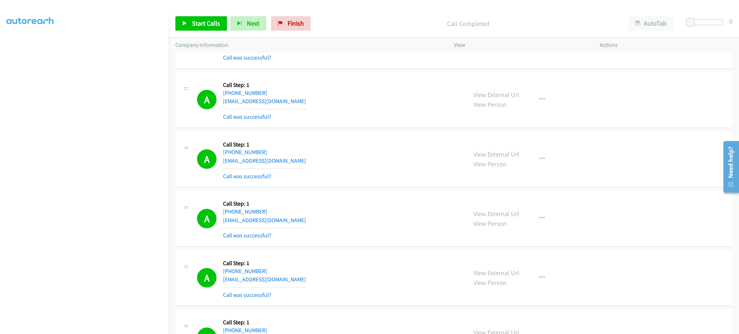
click at [320, 162] on div "A Callback Scheduled Call Step: 1 America/Los_Angeles [PHONE_NUMBER] [EMAIL_ADD…" at bounding box center [328, 159] width 263 height 43
click at [308, 215] on div "A Callback Scheduled Call Step: 1 America/[GEOGRAPHIC_DATA] [PHONE_NUMBER] [EMA…" at bounding box center [328, 218] width 263 height 43
click at [308, 216] on div "A Callback Scheduled Call Step: 1 America/[GEOGRAPHIC_DATA] [PHONE_NUMBER] [EMA…" at bounding box center [328, 218] width 263 height 43
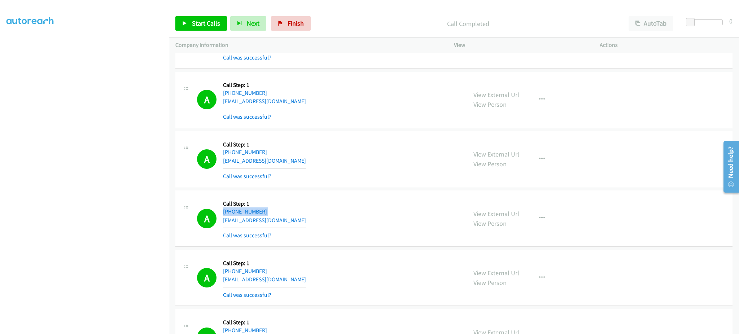
click at [308, 216] on div "A Callback Scheduled Call Step: 1 America/[GEOGRAPHIC_DATA] [PHONE_NUMBER] [EMA…" at bounding box center [328, 218] width 263 height 43
click at [291, 280] on div "A Callback Scheduled Call Step: 1 America/New_York [PHONE_NUMBER] [EMAIL_ADDRES…" at bounding box center [328, 278] width 263 height 43
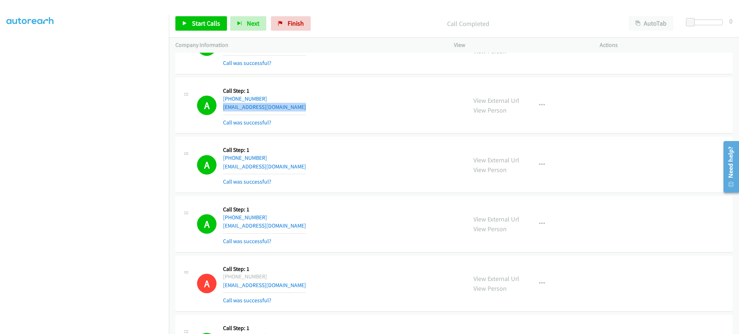
scroll to position [1444, 0]
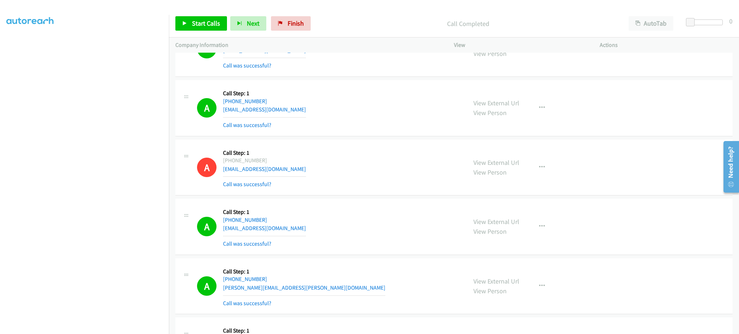
click at [297, 227] on div "A Callback Scheduled Call Step: 1 [GEOGRAPHIC_DATA]/[GEOGRAPHIC_DATA] [PHONE_NU…" at bounding box center [328, 226] width 263 height 43
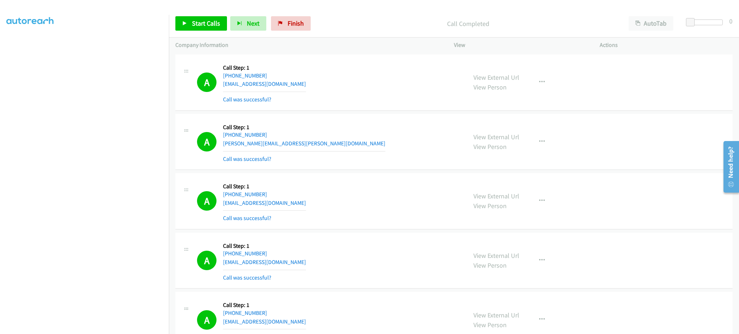
click at [304, 144] on div "A Callback Scheduled Call Step: 1 America/New_York [PHONE_NUMBER] [PERSON_NAME]…" at bounding box center [328, 142] width 263 height 43
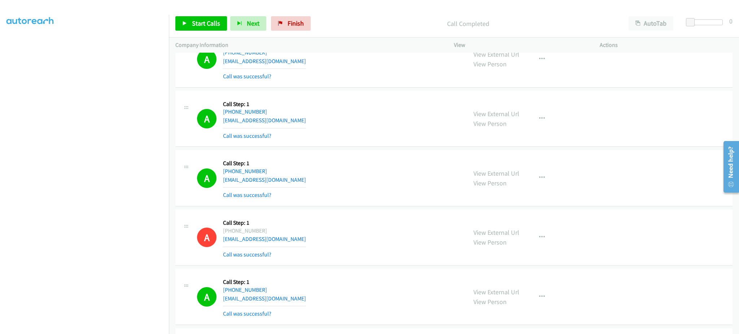
scroll to position [1732, 0]
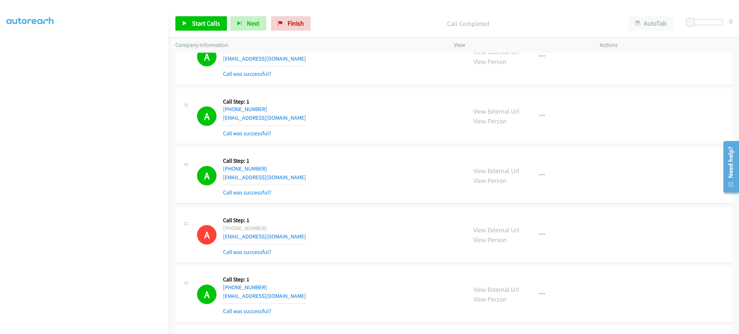
click at [302, 179] on div "A Callback Scheduled Call Step: 1 [GEOGRAPHIC_DATA]/[GEOGRAPHIC_DATA] [PHONE_NU…" at bounding box center [328, 175] width 263 height 43
click at [302, 180] on div "A Callback Scheduled Call Step: 1 [GEOGRAPHIC_DATA]/[GEOGRAPHIC_DATA] [PHONE_NU…" at bounding box center [328, 175] width 263 height 43
click at [293, 178] on div "A Callback Scheduled Call Step: 1 [GEOGRAPHIC_DATA]/[GEOGRAPHIC_DATA] [PHONE_NU…" at bounding box center [328, 175] width 263 height 43
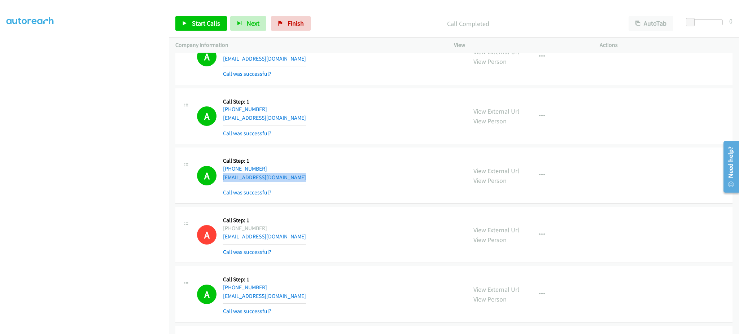
click at [293, 178] on div "A Callback Scheduled Call Step: 1 [GEOGRAPHIC_DATA]/[GEOGRAPHIC_DATA] [PHONE_NU…" at bounding box center [328, 175] width 263 height 43
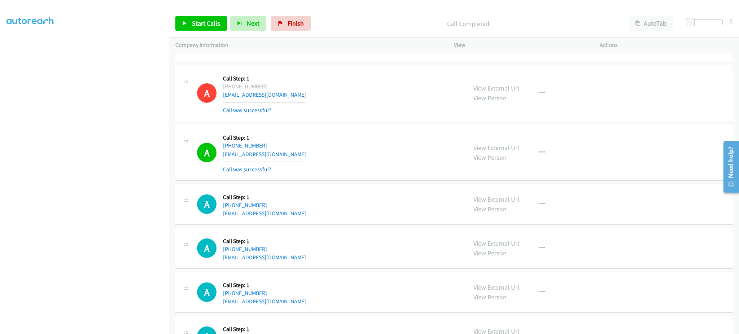
scroll to position [1877, 0]
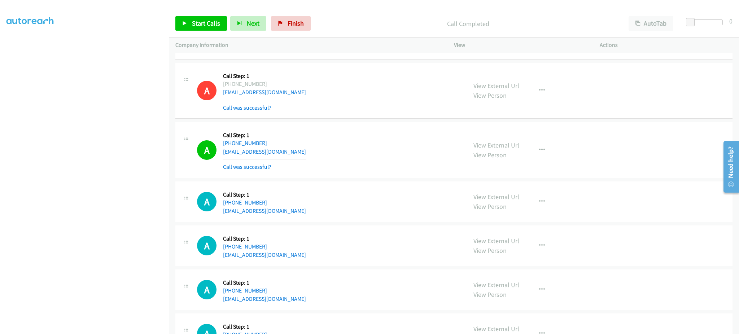
click at [295, 159] on div "A Callback Scheduled Call Step: 1 America/Los_Angeles [PHONE_NUMBER] [EMAIL_ADD…" at bounding box center [328, 149] width 263 height 43
click at [299, 154] on div "A Callback Scheduled Call Step: 1 America/Los_Angeles [PHONE_NUMBER] [EMAIL_ADD…" at bounding box center [328, 149] width 263 height 43
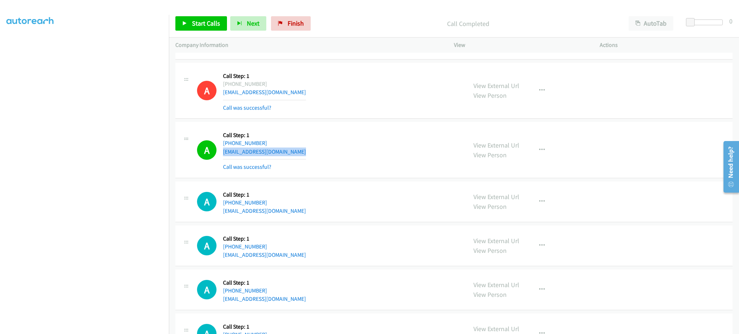
click at [299, 154] on div "A Callback Scheduled Call Step: 1 America/Los_Angeles [PHONE_NUMBER] [EMAIL_ADD…" at bounding box center [328, 149] width 263 height 43
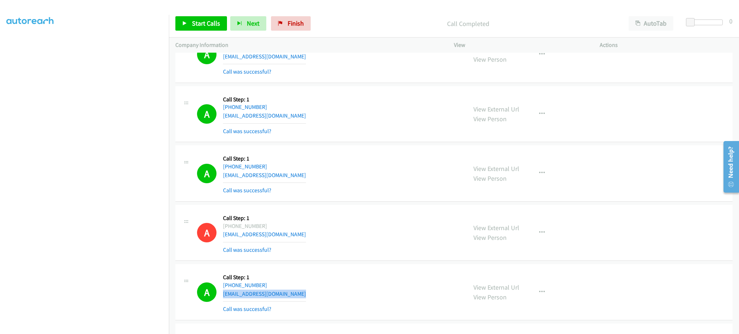
scroll to position [1732, 0]
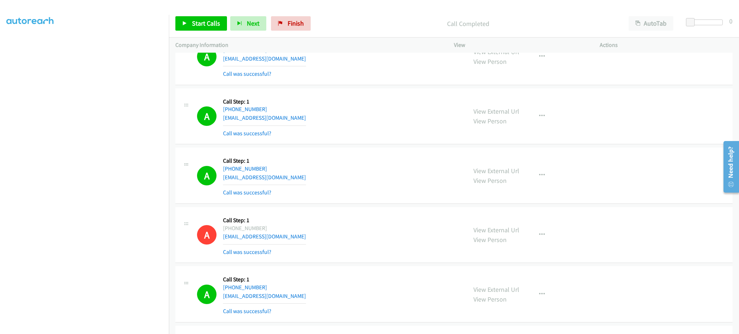
click at [294, 179] on div "A Callback Scheduled Call Step: 1 [GEOGRAPHIC_DATA]/[GEOGRAPHIC_DATA] [PHONE_NU…" at bounding box center [328, 175] width 263 height 43
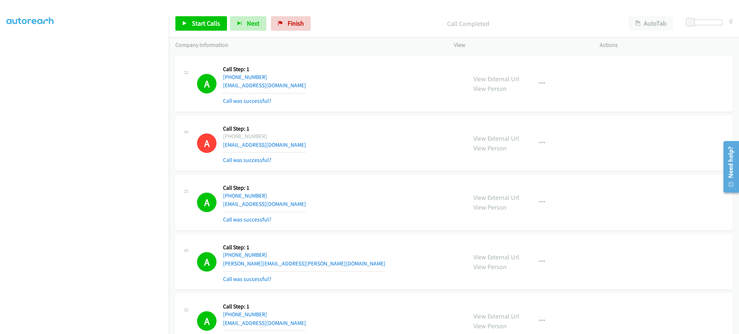
scroll to position [1444, 0]
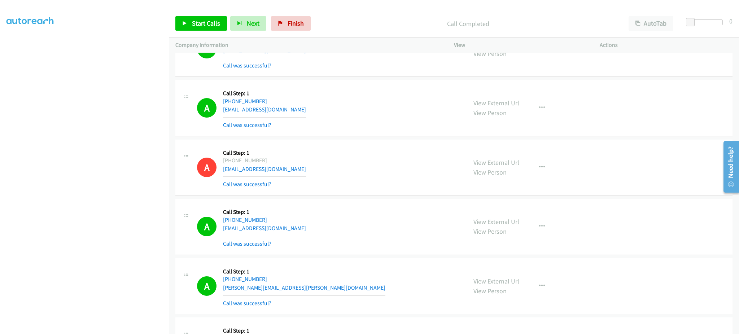
click at [296, 229] on div "A Callback Scheduled Call Step: 1 [GEOGRAPHIC_DATA]/[GEOGRAPHIC_DATA] [PHONE_NU…" at bounding box center [328, 226] width 263 height 43
click at [295, 287] on div "A Callback Scheduled Call Step: 1 America/New_York [PHONE_NUMBER] [PERSON_NAME]…" at bounding box center [328, 286] width 263 height 43
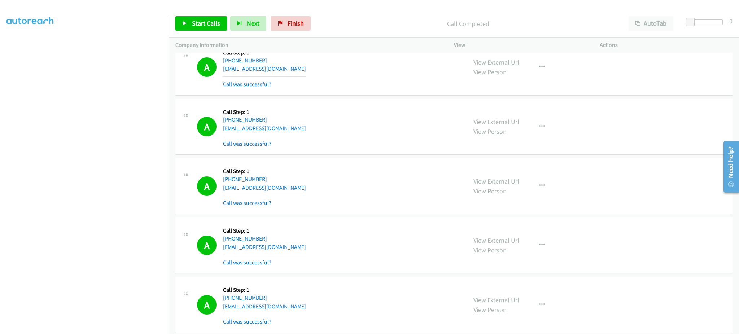
scroll to position [1155, 0]
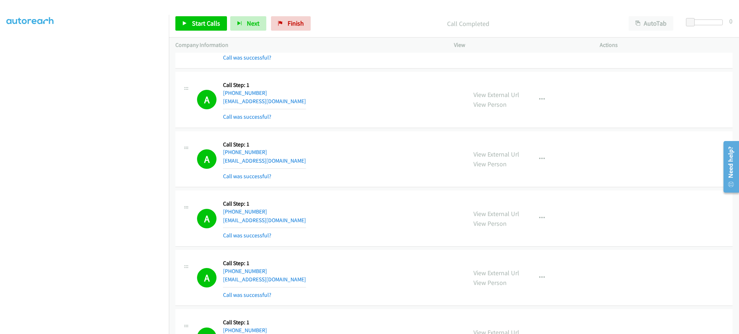
click at [299, 219] on div "A Callback Scheduled Call Step: 1 America/[GEOGRAPHIC_DATA] [PHONE_NUMBER] [EMA…" at bounding box center [328, 218] width 263 height 43
click at [197, 26] on span "Start Calls" at bounding box center [206, 23] width 28 height 8
click at [87, 327] on section at bounding box center [84, 162] width 156 height 345
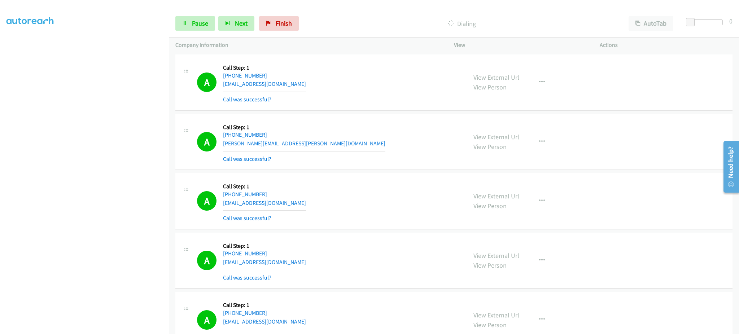
scroll to position [2021, 0]
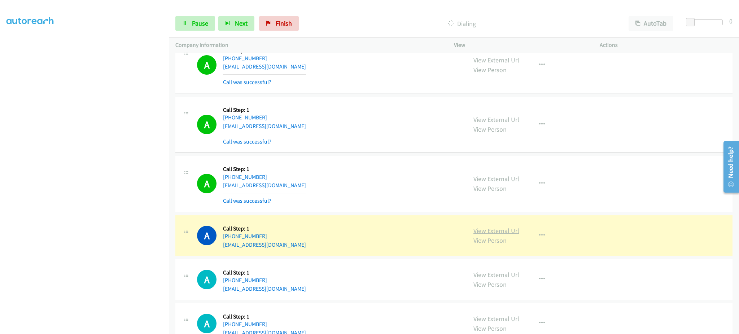
click at [477, 231] on link "View External Url" at bounding box center [497, 231] width 46 height 8
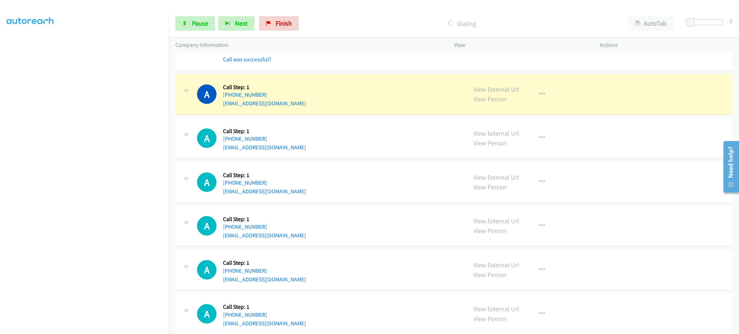
scroll to position [2165, 0]
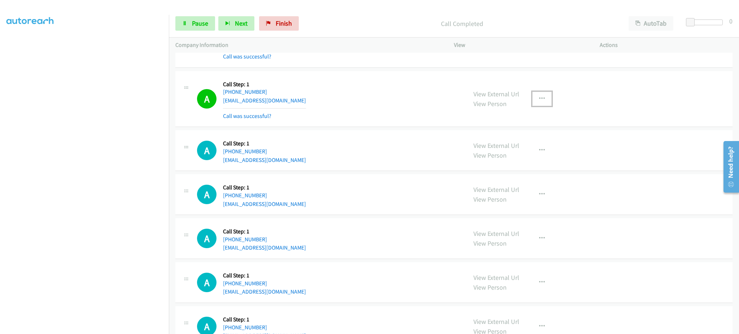
click at [536, 103] on button "button" at bounding box center [541, 99] width 19 height 14
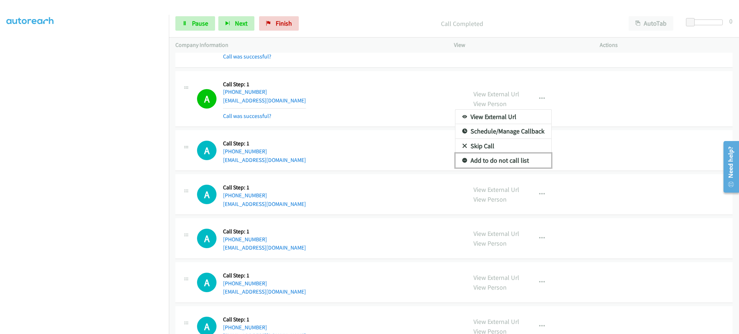
click at [536, 164] on link "Add to do not call list" at bounding box center [503, 160] width 96 height 14
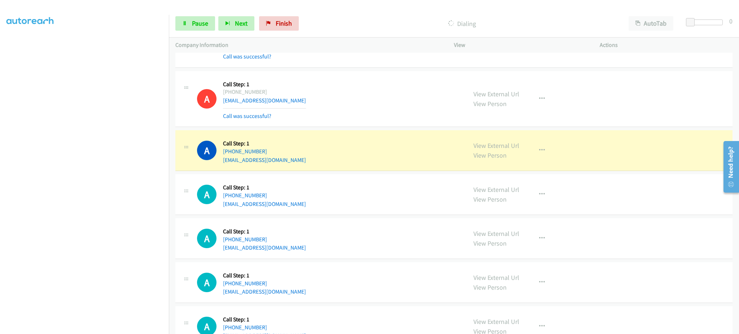
scroll to position [1653, 0]
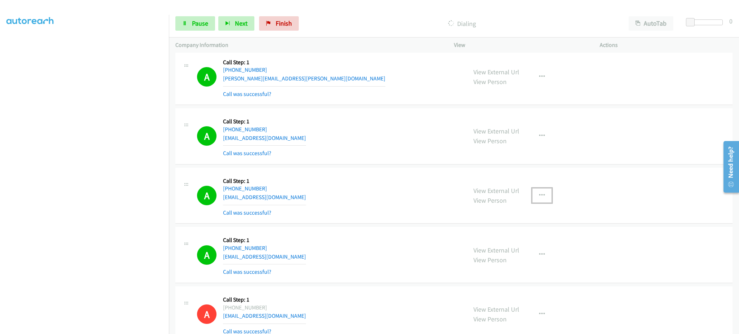
click at [541, 198] on button "button" at bounding box center [541, 195] width 19 height 14
click at [518, 256] on link "Add to do not call list" at bounding box center [503, 257] width 96 height 14
click at [545, 194] on button "button" at bounding box center [541, 196] width 19 height 14
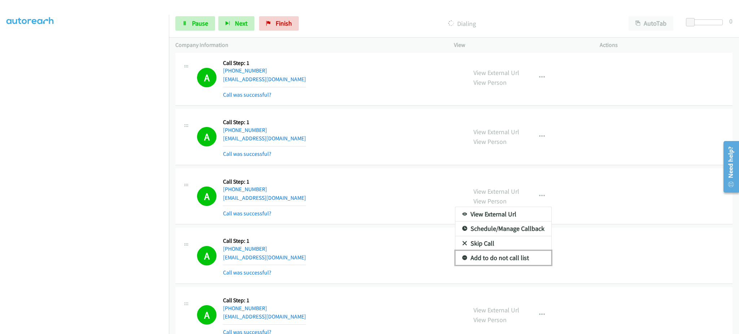
click at [529, 253] on link "Add to do not call list" at bounding box center [503, 258] width 96 height 14
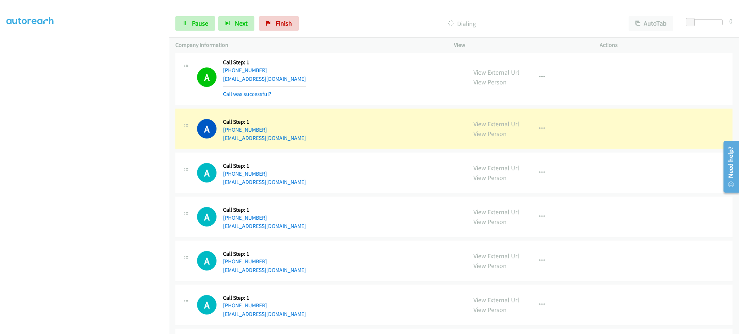
scroll to position [2417, 0]
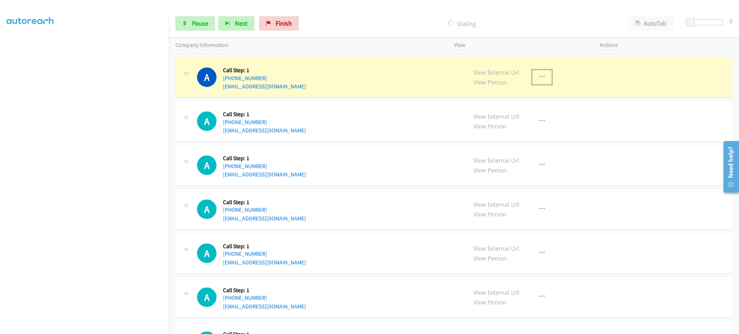
click at [534, 78] on button "button" at bounding box center [541, 77] width 19 height 14
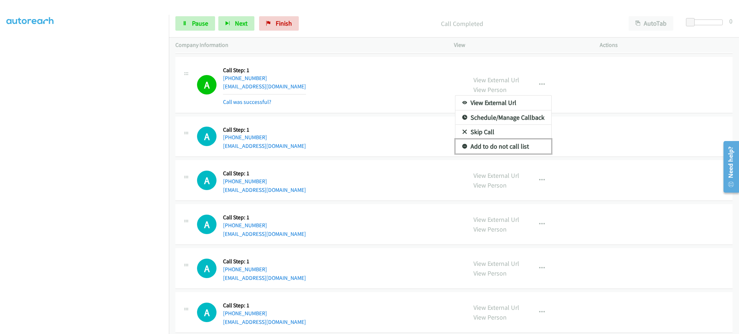
click at [521, 145] on link "Add to do not call list" at bounding box center [503, 146] width 96 height 14
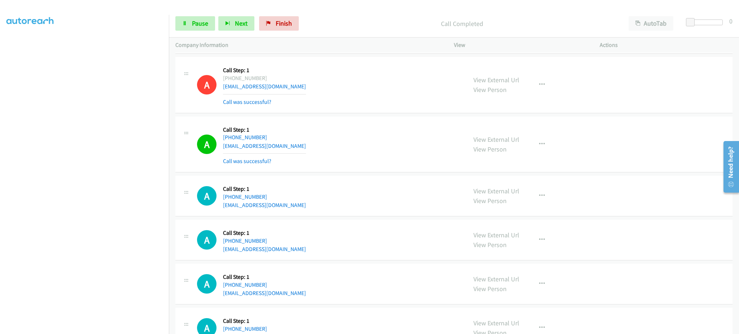
click at [207, 15] on div "Start Calls Pause Next Finish Call Completed AutoTab AutoTab 0" at bounding box center [454, 24] width 570 height 28
click at [204, 22] on span "Pause" at bounding box center [200, 23] width 16 height 8
click at [204, 26] on span "Start Calls" at bounding box center [206, 23] width 28 height 8
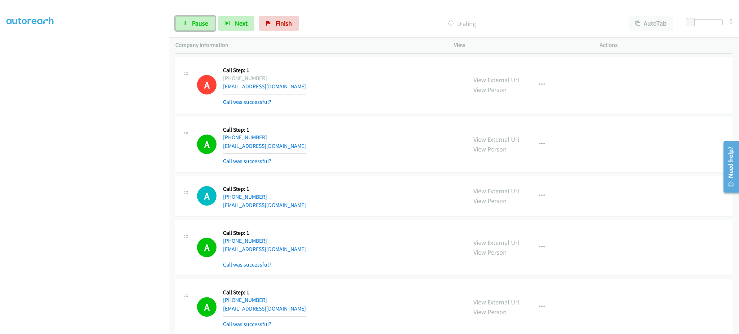
drag, startPoint x: 205, startPoint y: 30, endPoint x: 171, endPoint y: 106, distance: 83.2
click at [205, 30] on link "Pause" at bounding box center [195, 23] width 40 height 14
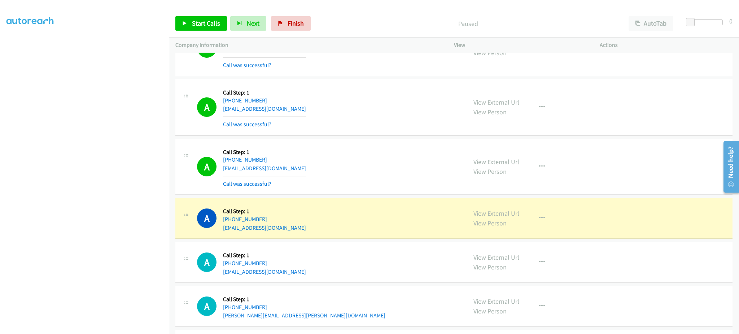
scroll to position [2706, 0]
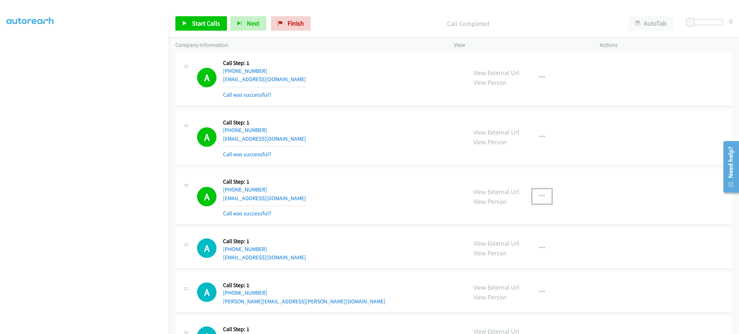
click at [536, 193] on button "button" at bounding box center [541, 196] width 19 height 14
click at [521, 255] on link "Add to do not call list" at bounding box center [503, 258] width 96 height 14
click at [201, 22] on span "Start Calls" at bounding box center [206, 23] width 28 height 8
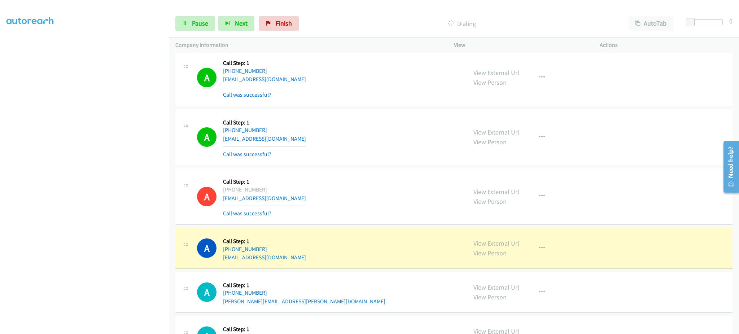
click at [113, 328] on section at bounding box center [84, 162] width 156 height 345
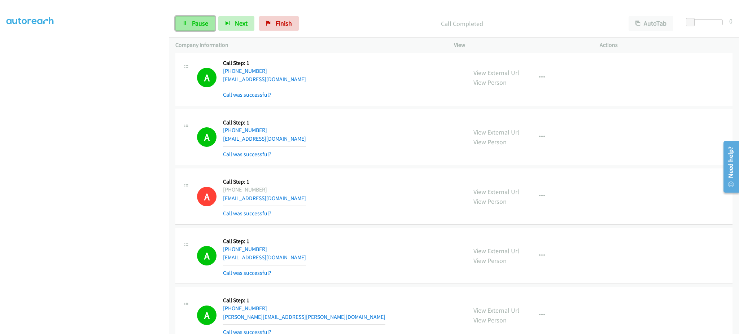
click at [200, 22] on span "Pause" at bounding box center [200, 23] width 16 height 8
click at [204, 27] on span "Start Calls" at bounding box center [206, 23] width 28 height 8
click at [140, 327] on section at bounding box center [84, 162] width 156 height 345
click at [212, 22] on link "Pause" at bounding box center [195, 23] width 40 height 14
click at [216, 25] on span "Start Calls" at bounding box center [206, 23] width 28 height 8
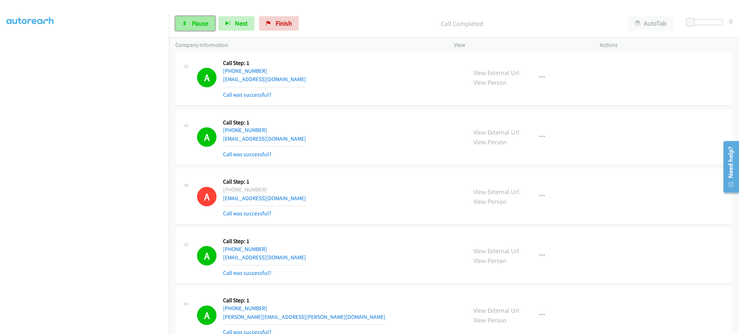
click at [205, 22] on span "Pause" at bounding box center [200, 23] width 16 height 8
